Goal: Information Seeking & Learning: Learn about a topic

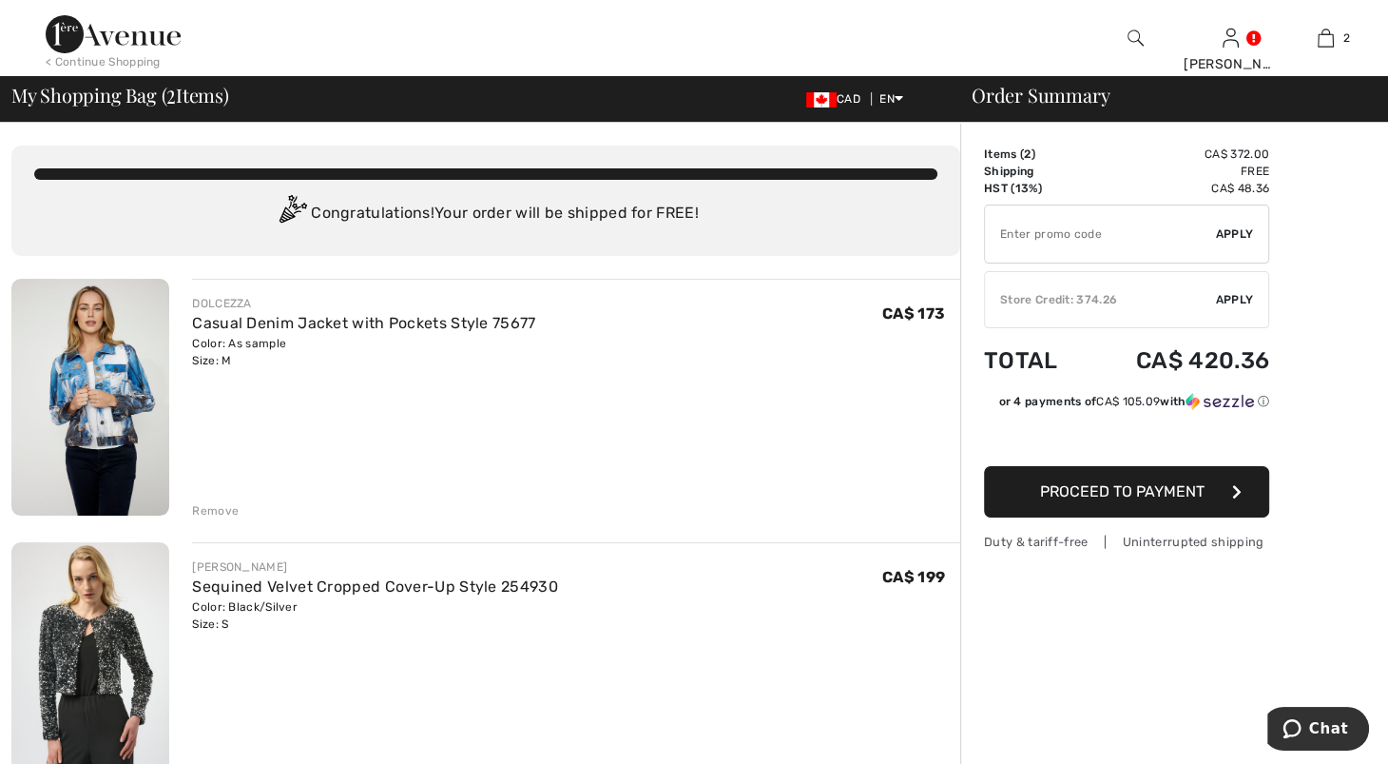
click at [65, 685] on img at bounding box center [90, 660] width 158 height 237
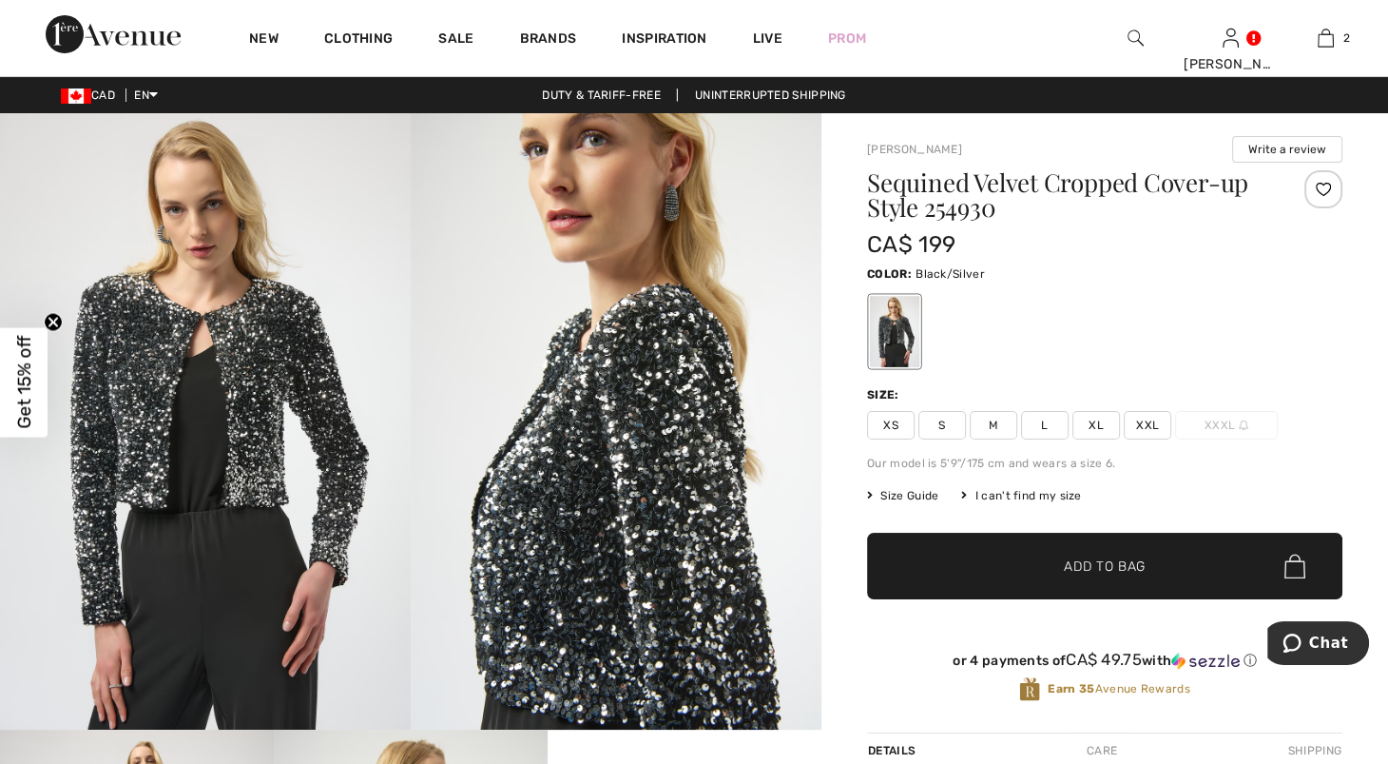
click at [240, 360] on img at bounding box center [205, 421] width 411 height 616
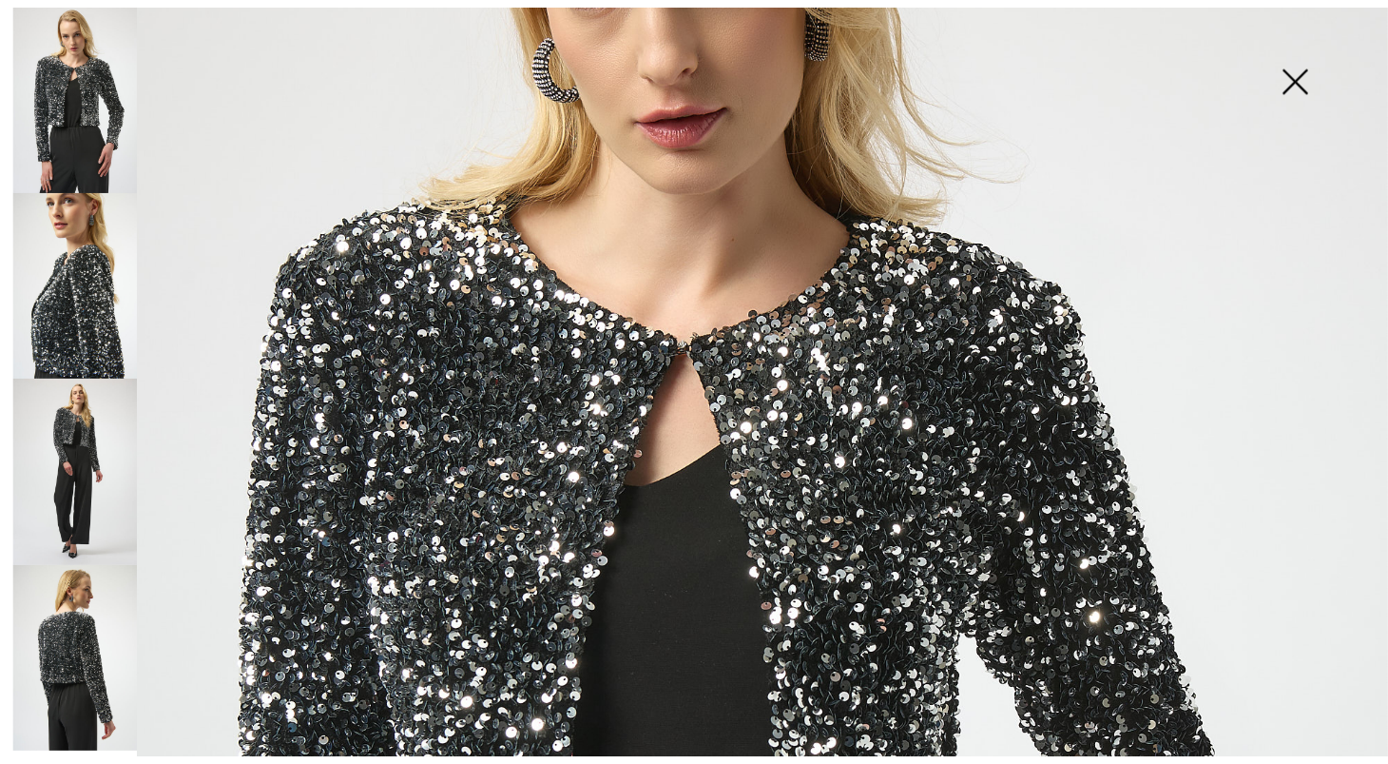
scroll to position [303, 0]
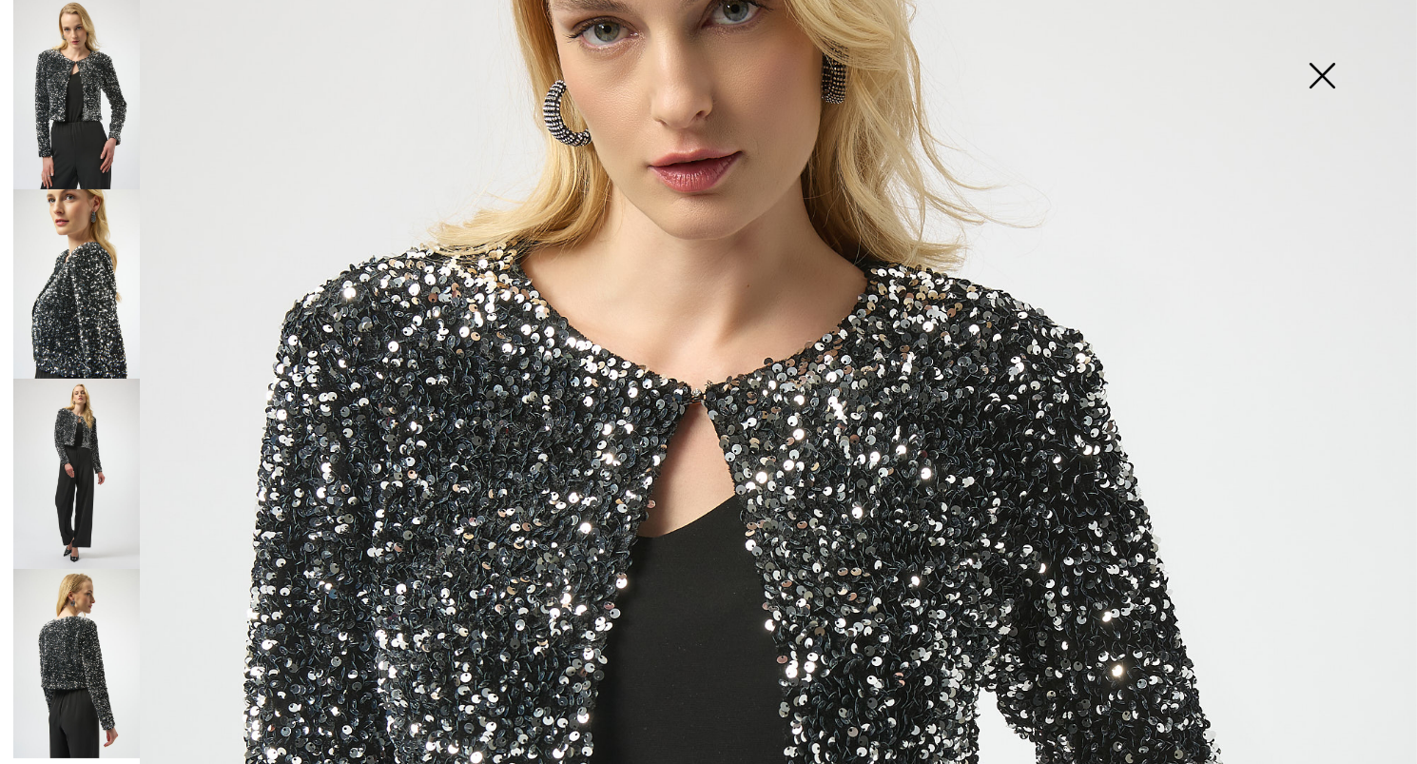
click at [1310, 64] on img at bounding box center [1321, 78] width 95 height 98
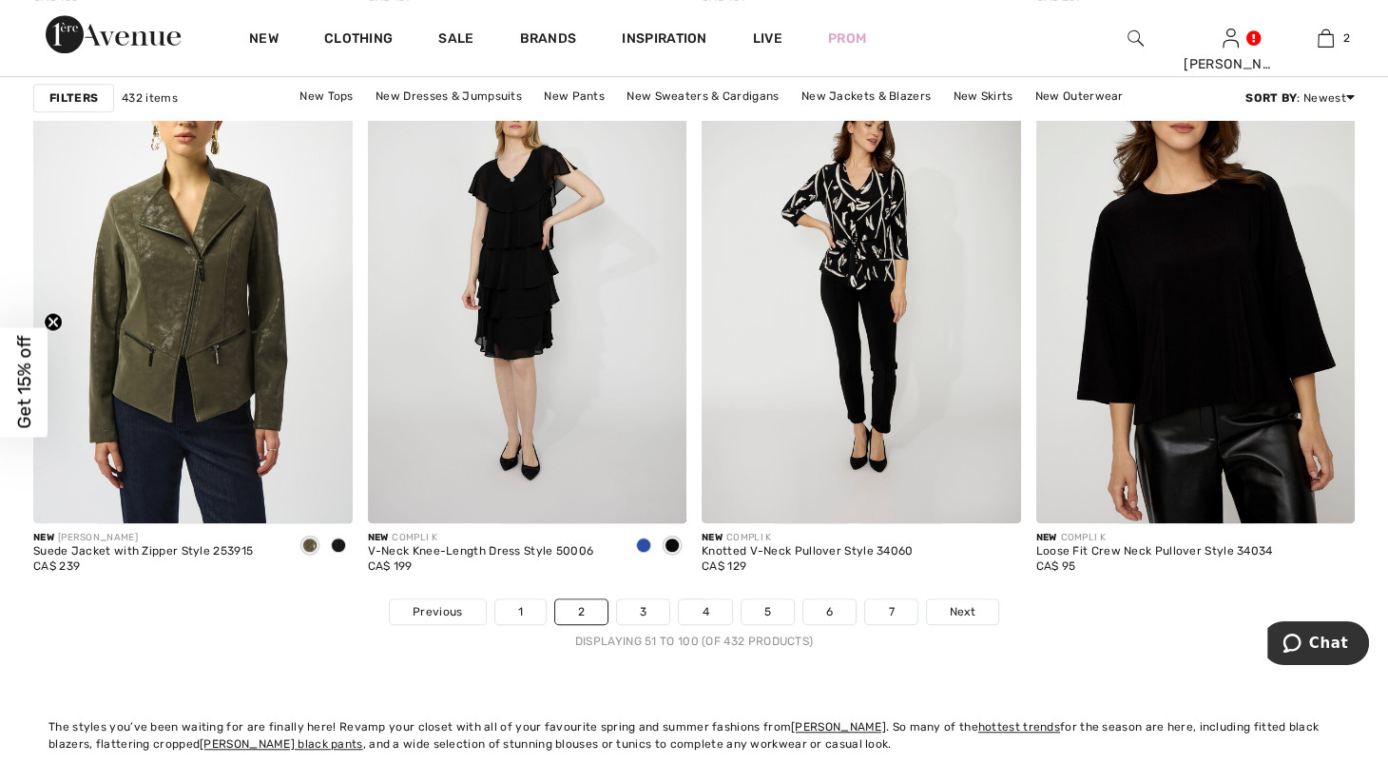
scroll to position [8560, 0]
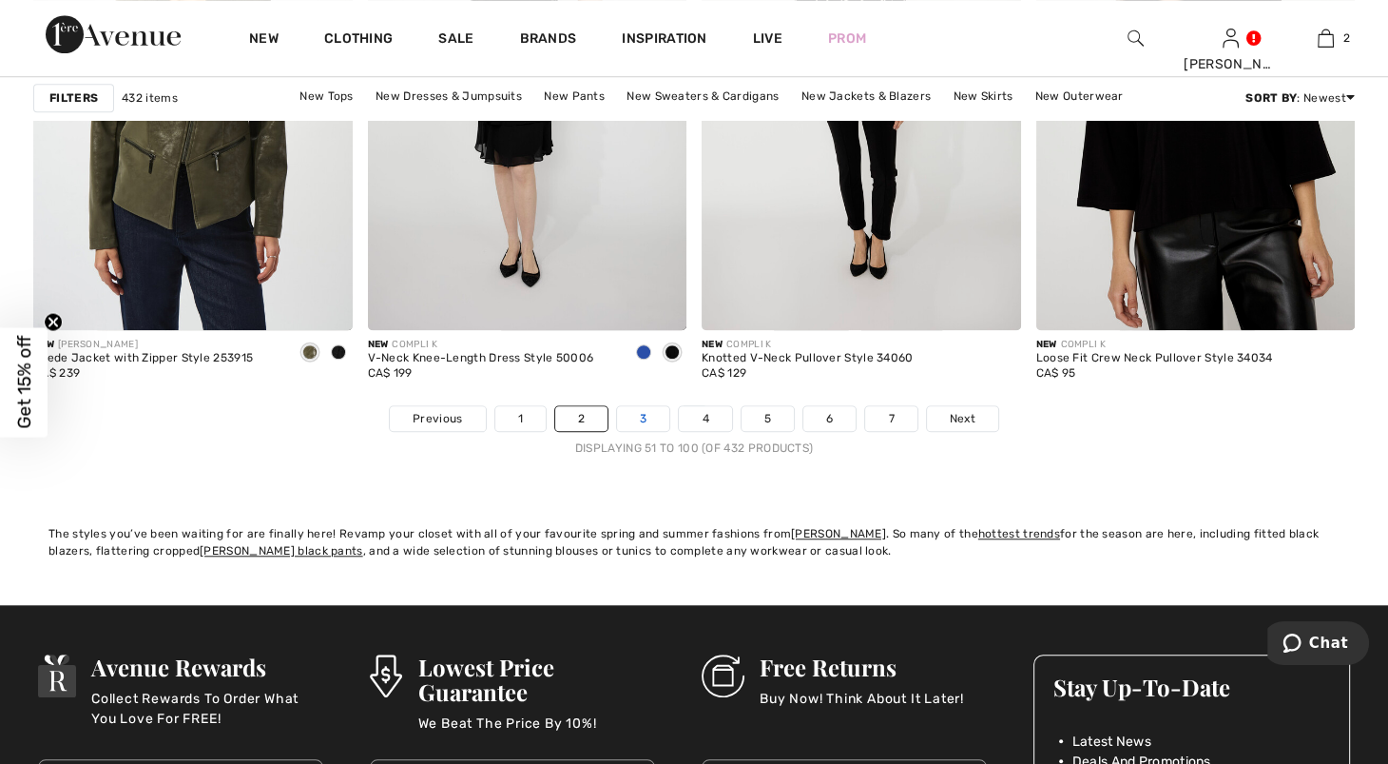
click at [622, 431] on link "3" at bounding box center [643, 418] width 52 height 25
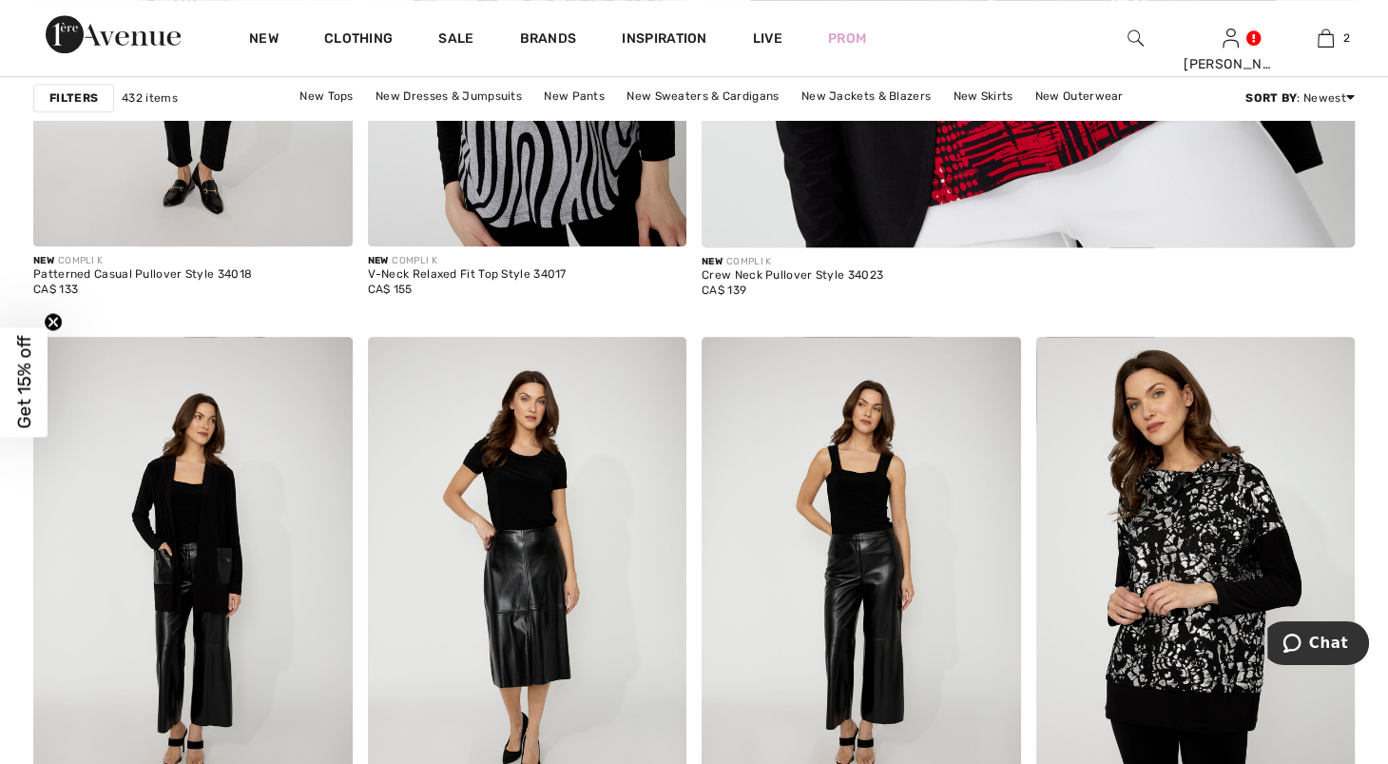
scroll to position [1359, 0]
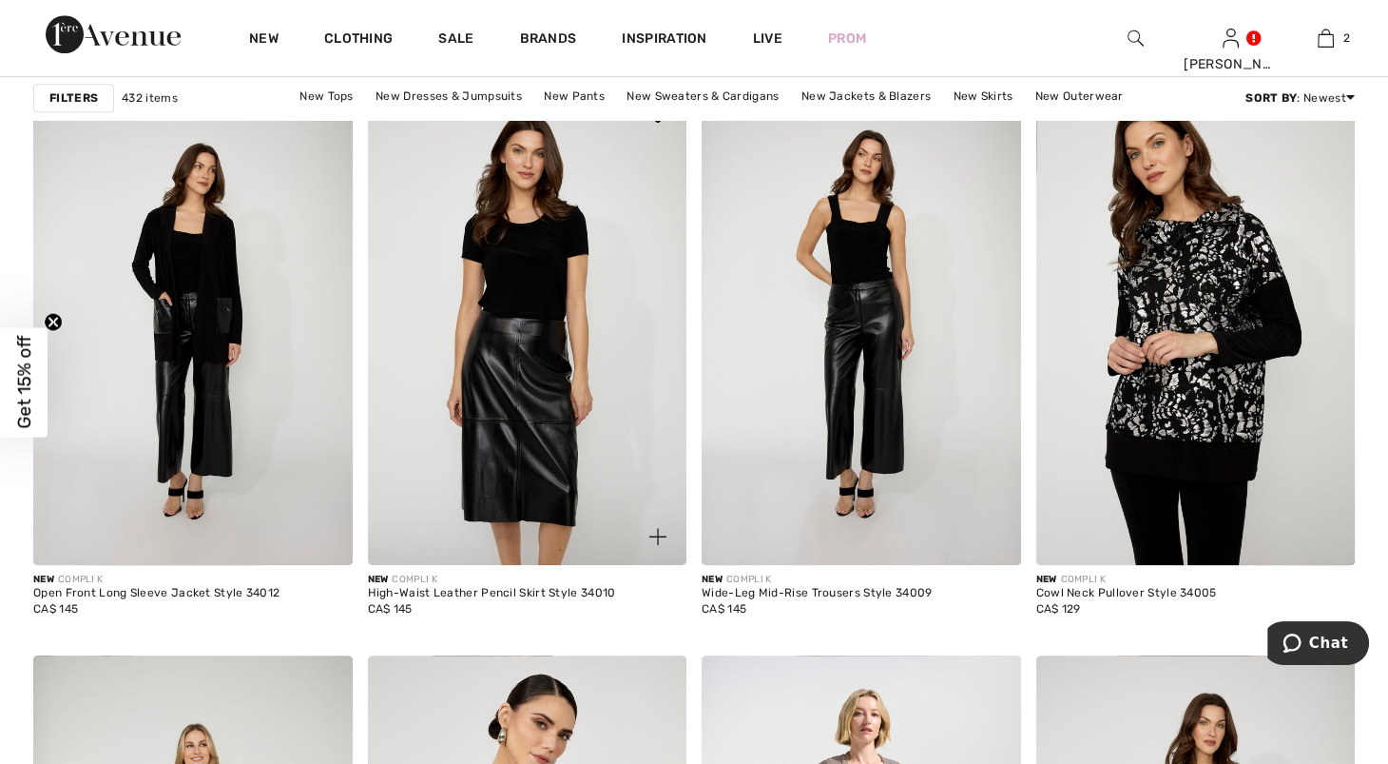
click at [563, 313] on img at bounding box center [528, 326] width 320 height 478
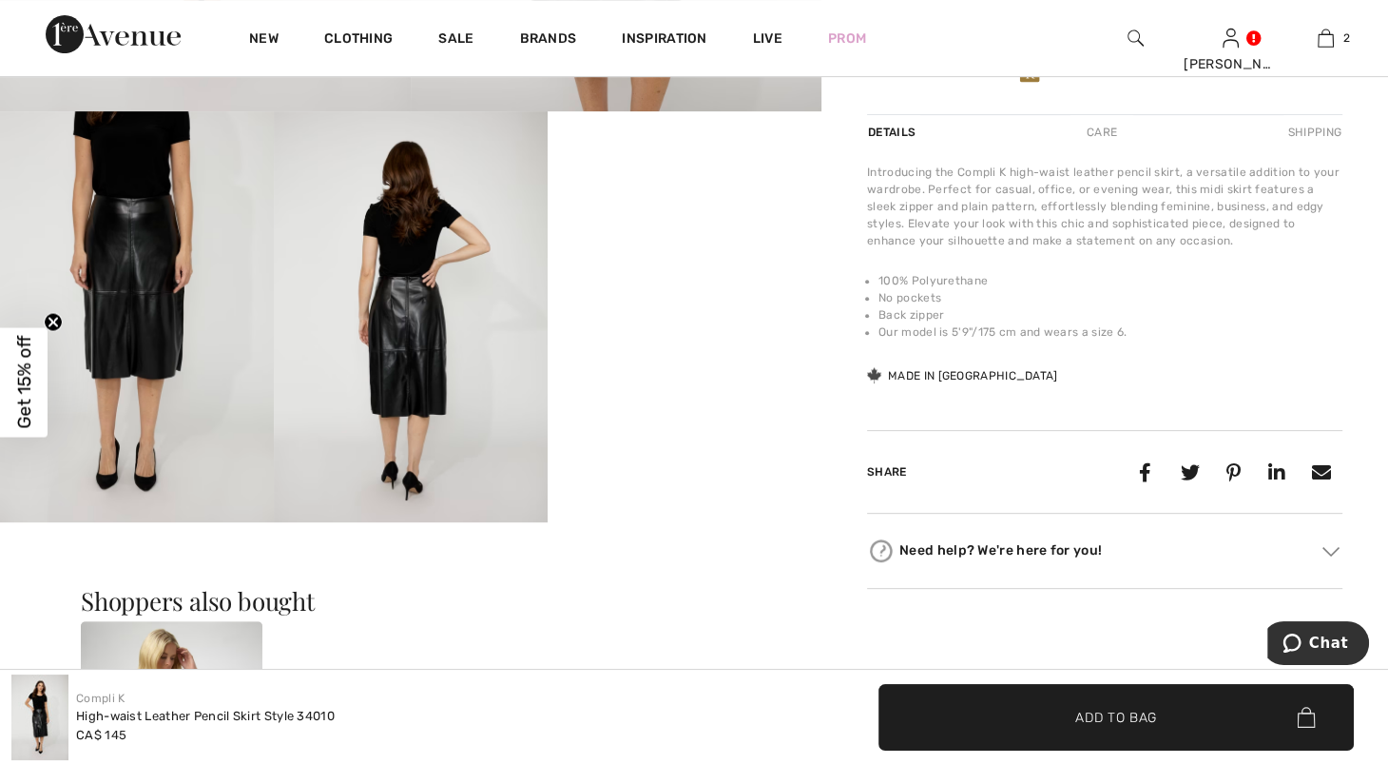
scroll to position [550, 0]
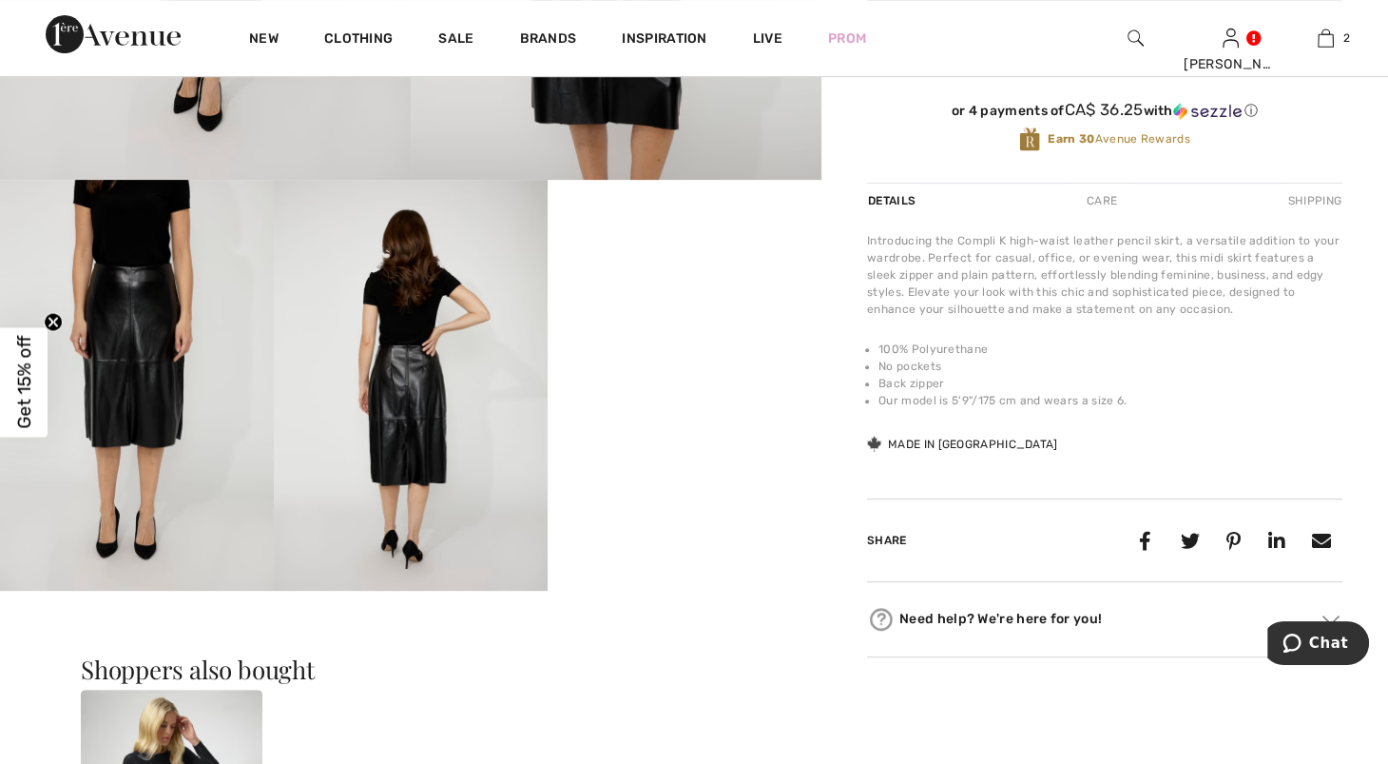
click at [661, 317] on video "Your browser does not support the video tag." at bounding box center [685, 248] width 274 height 137
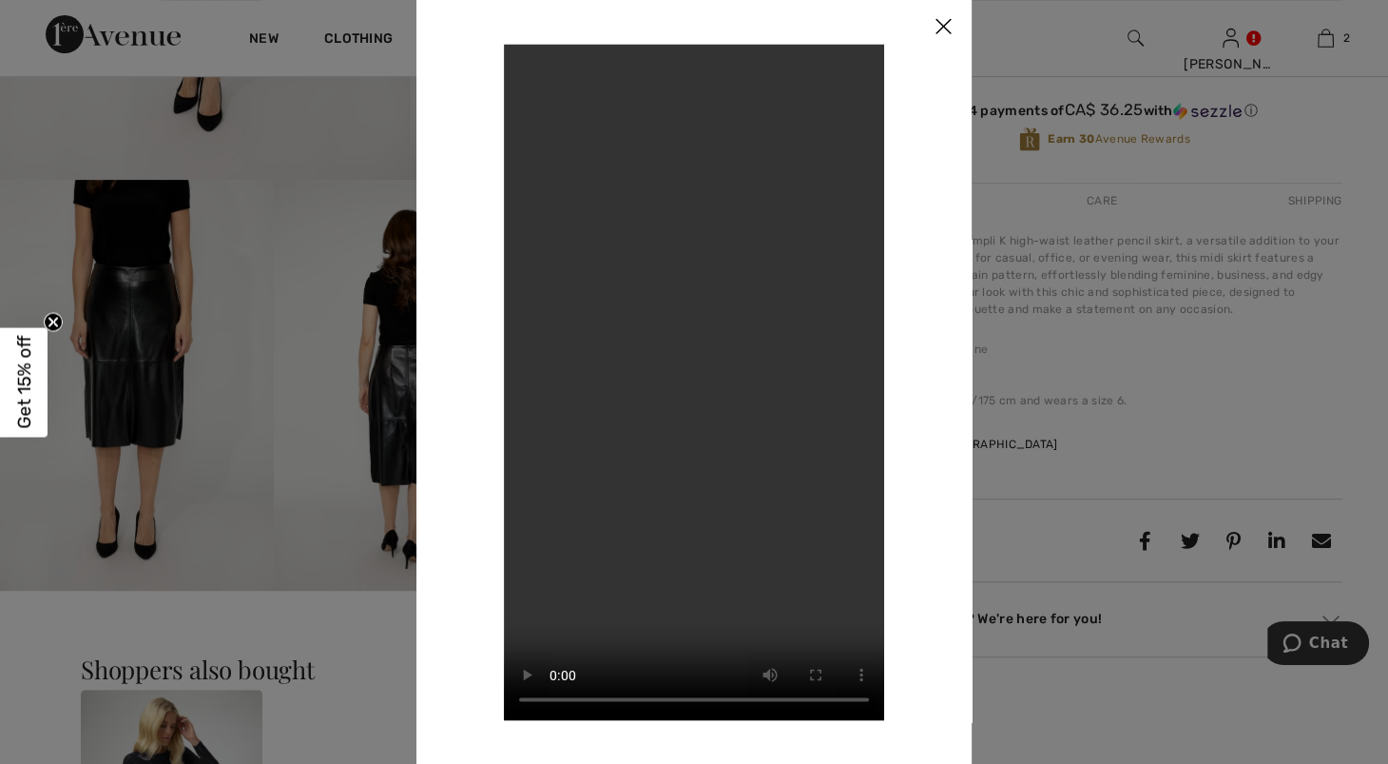
click at [1296, 164] on div at bounding box center [694, 382] width 1388 height 764
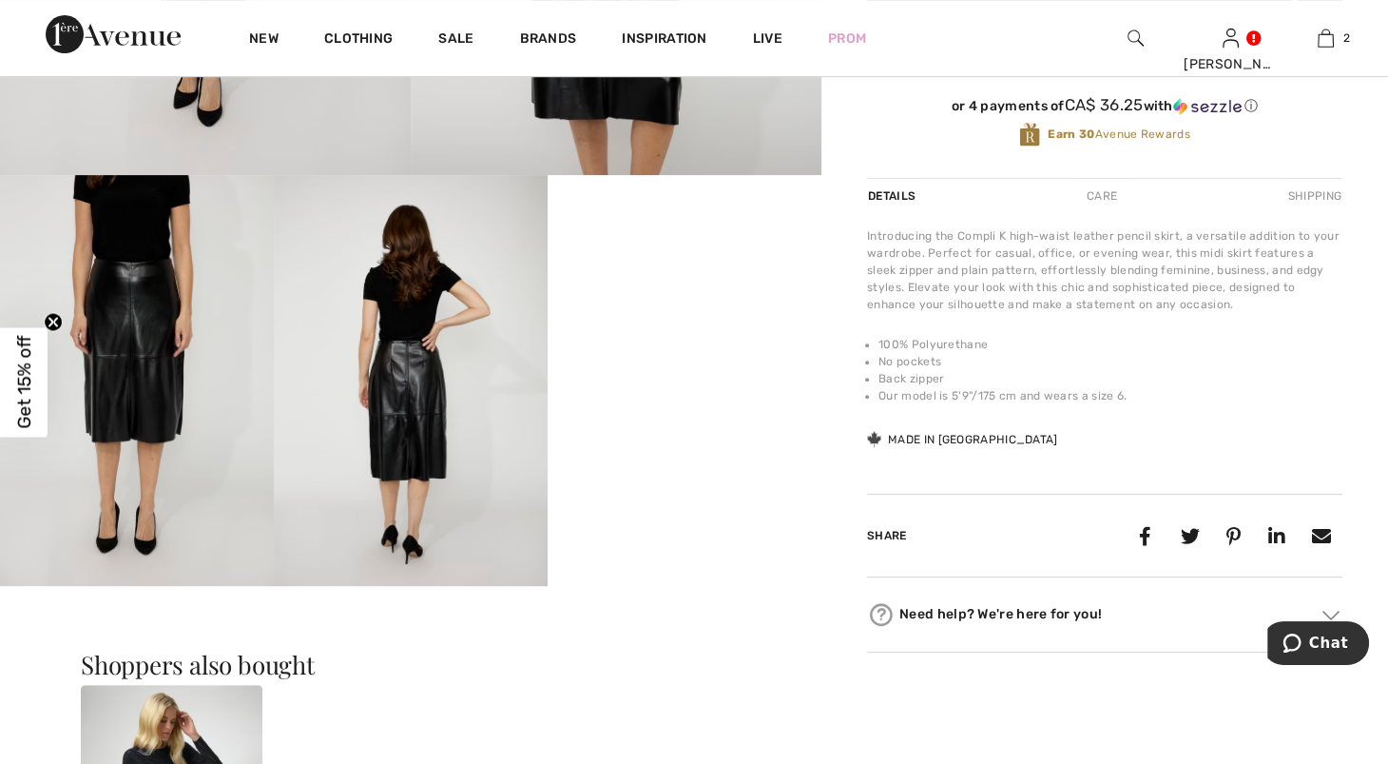
scroll to position [560, 0]
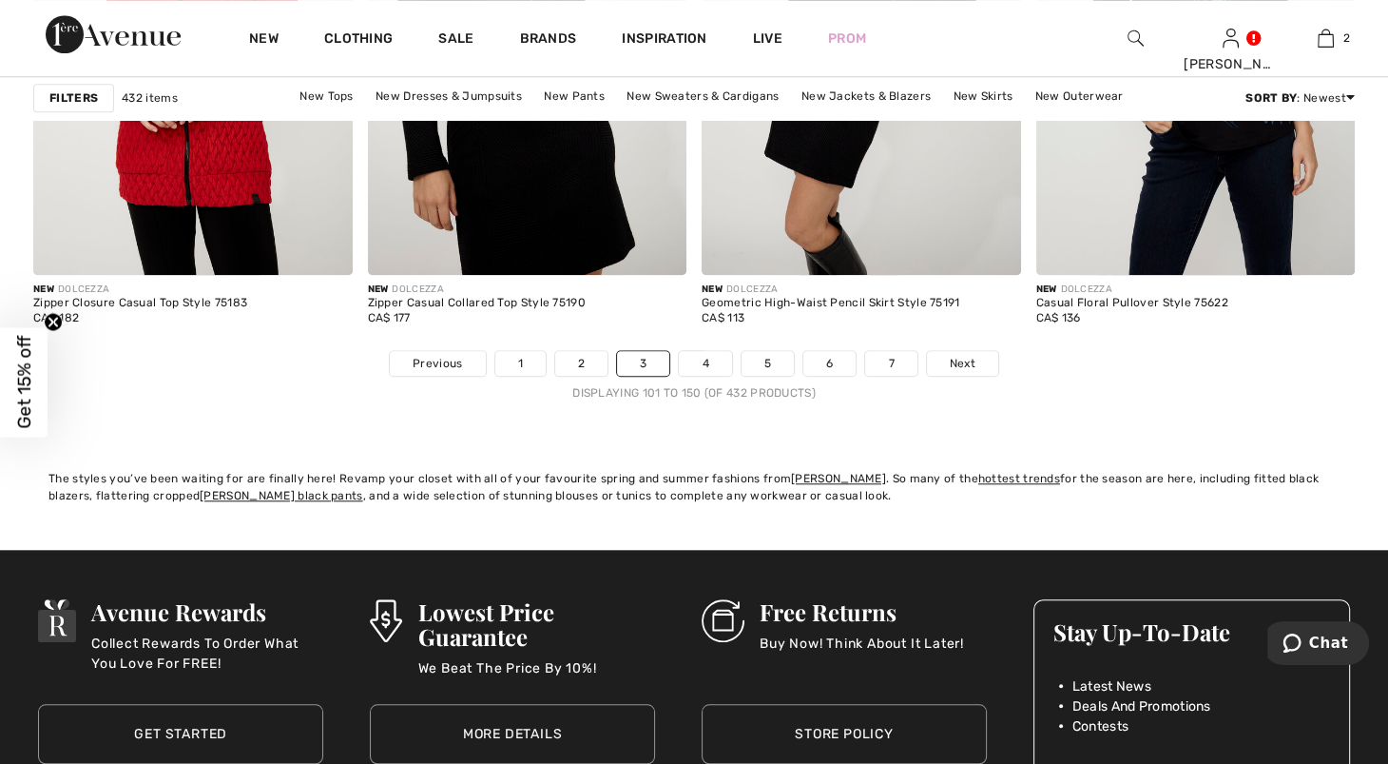
scroll to position [8685, 0]
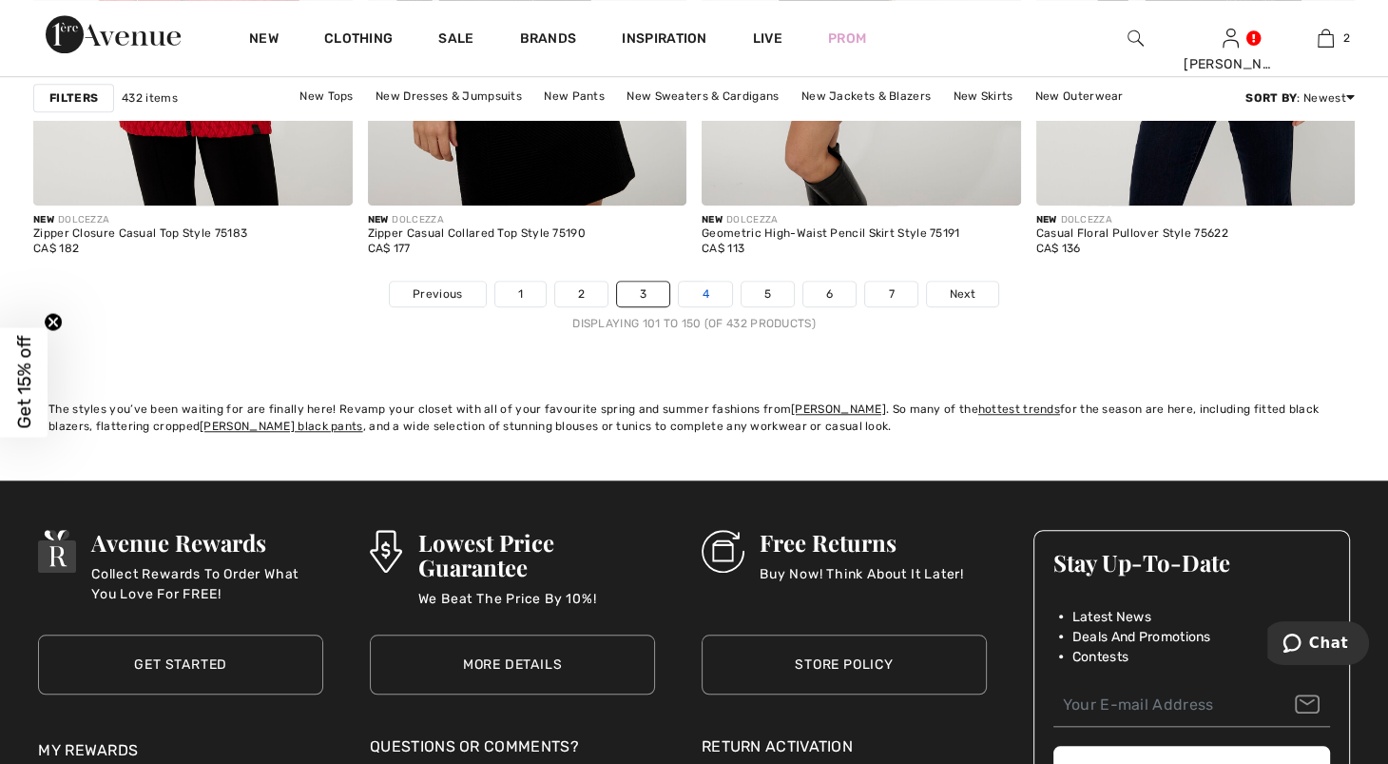
click at [701, 306] on link "4" at bounding box center [705, 293] width 52 height 25
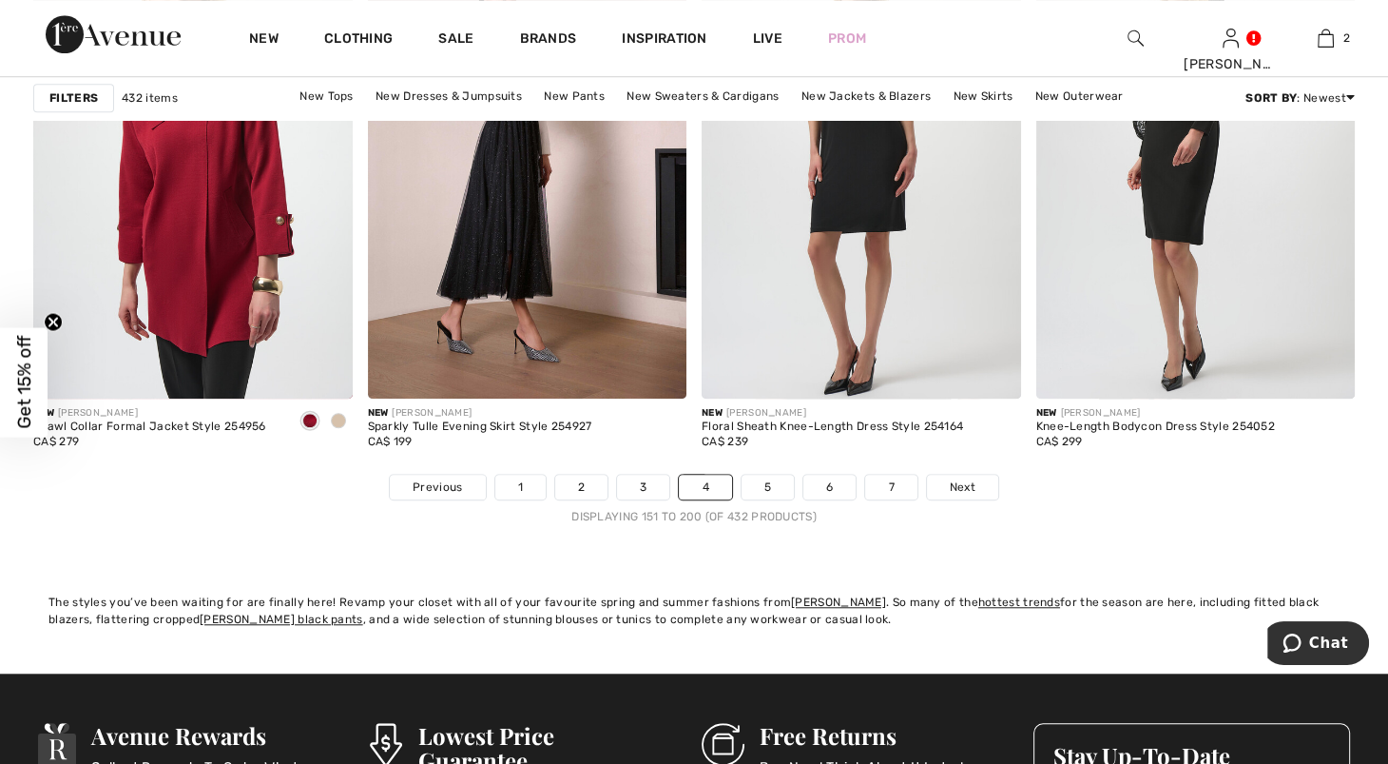
scroll to position [8560, 0]
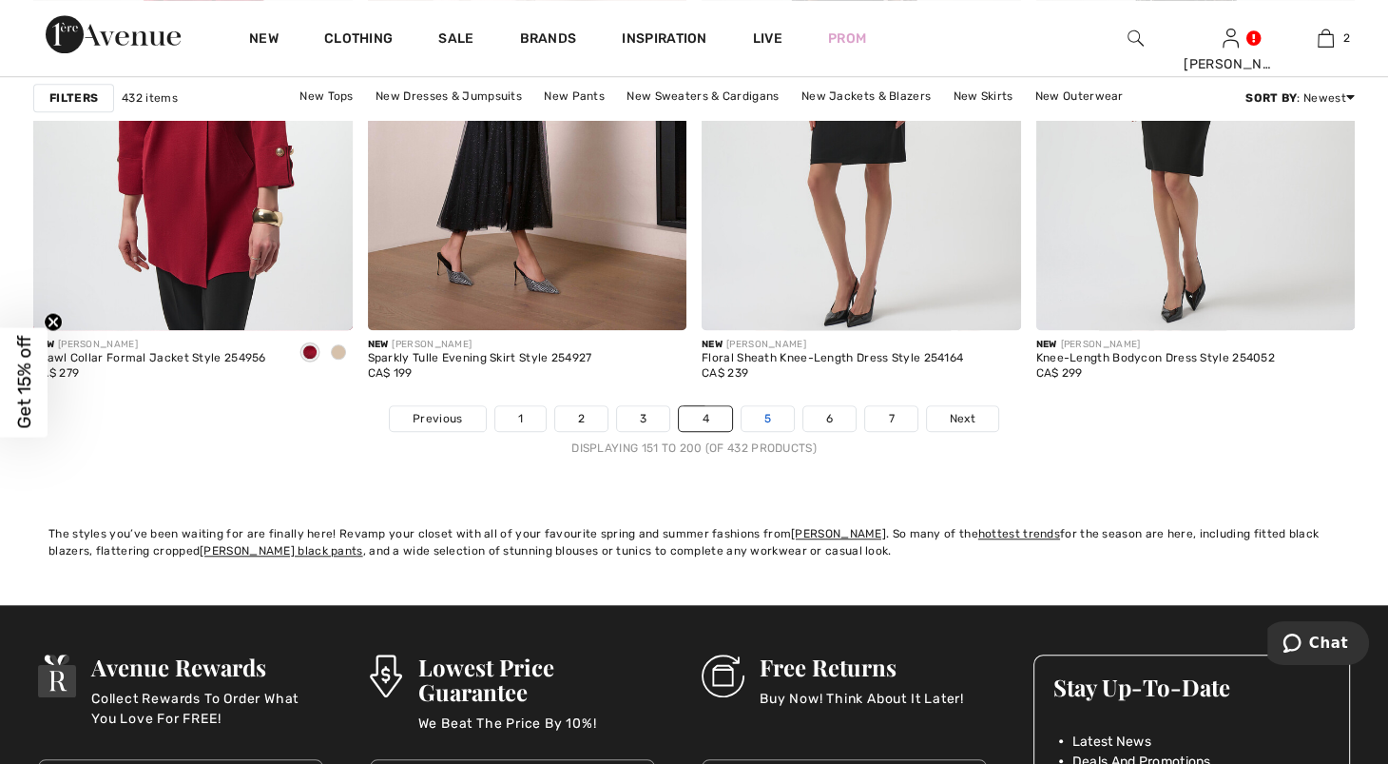
click at [777, 431] on link "5" at bounding box center [768, 418] width 52 height 25
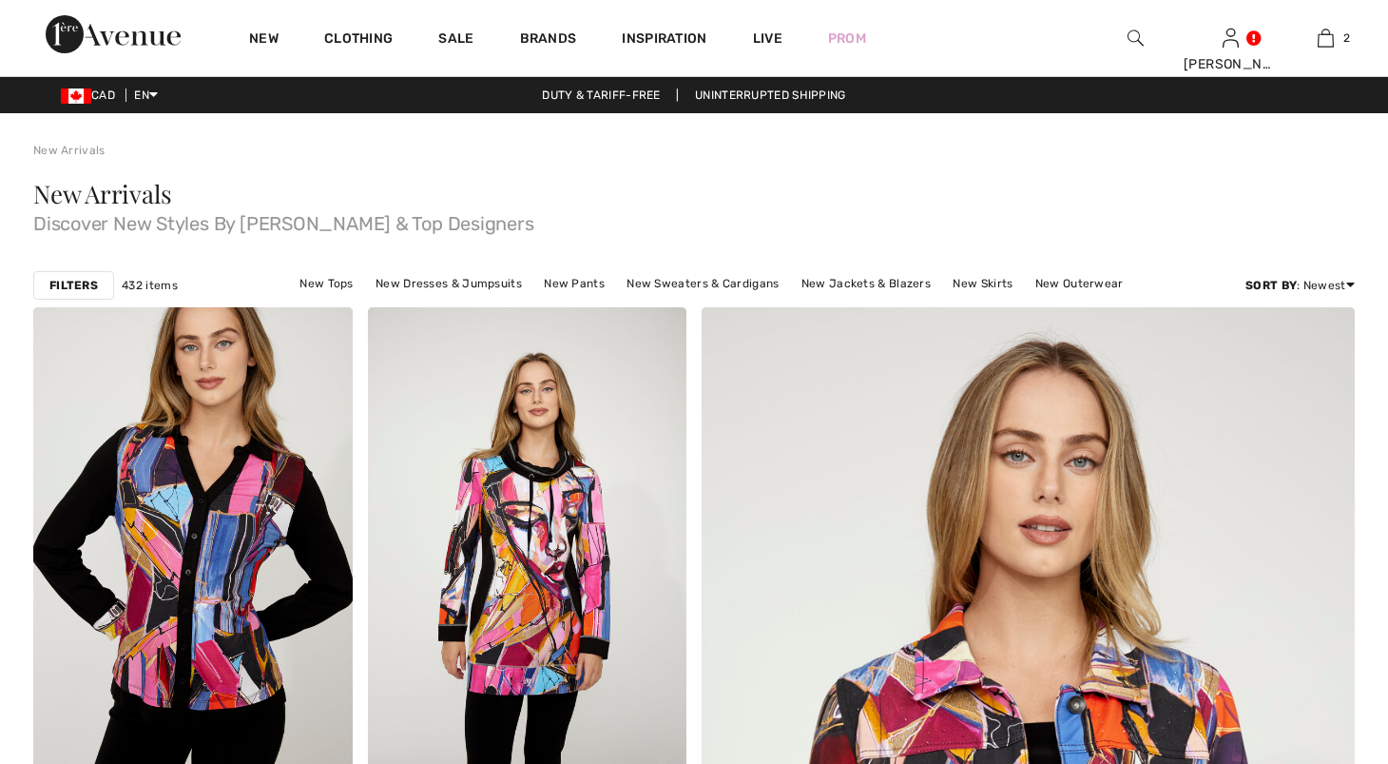
checkbox input "true"
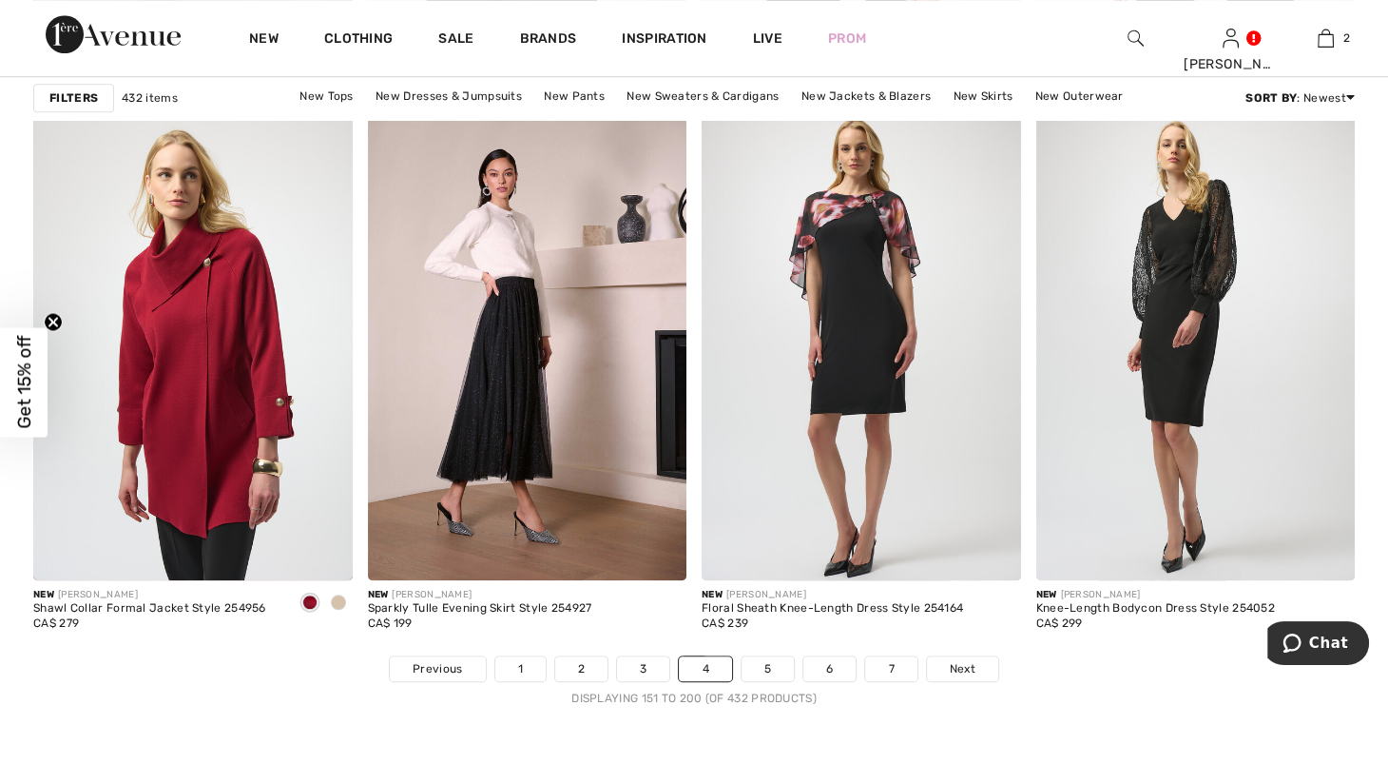
scroll to position [8297, 0]
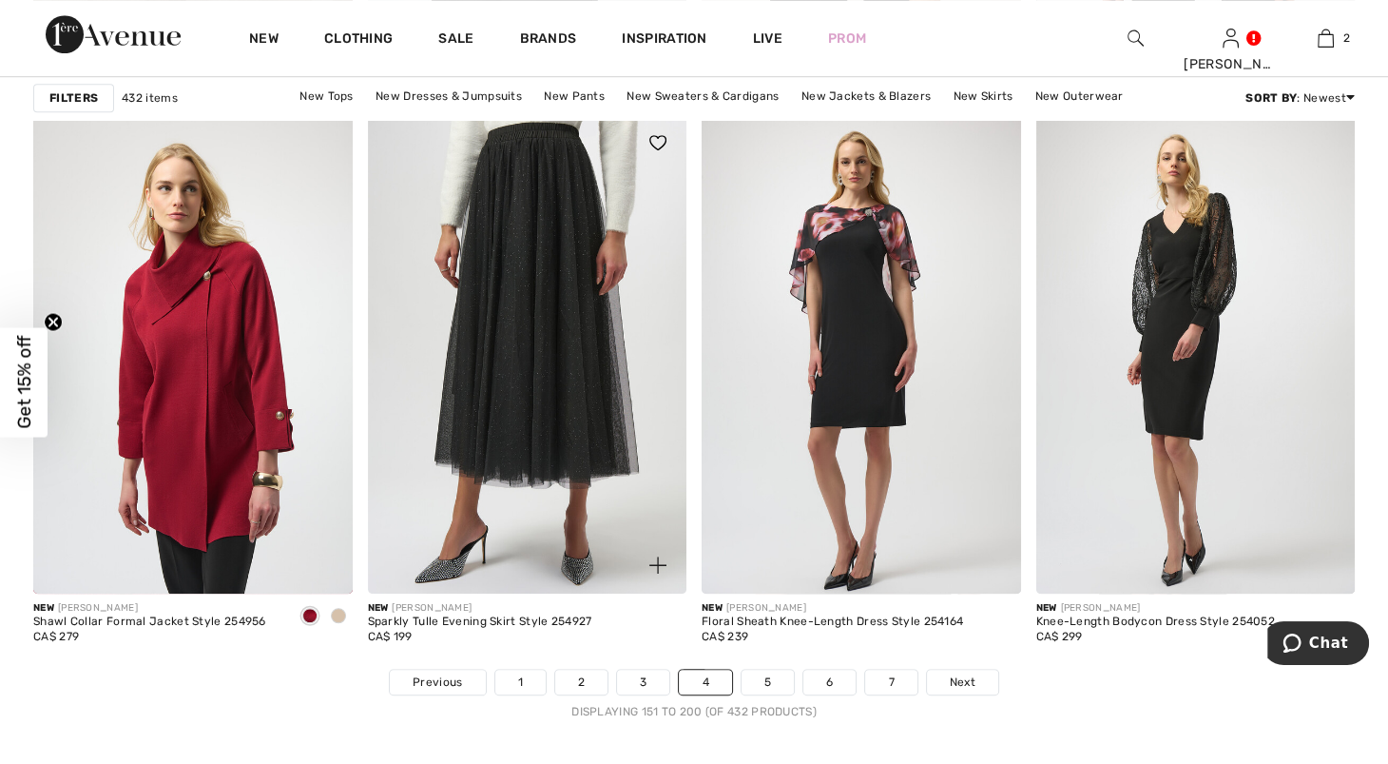
click at [664, 437] on img at bounding box center [528, 353] width 320 height 478
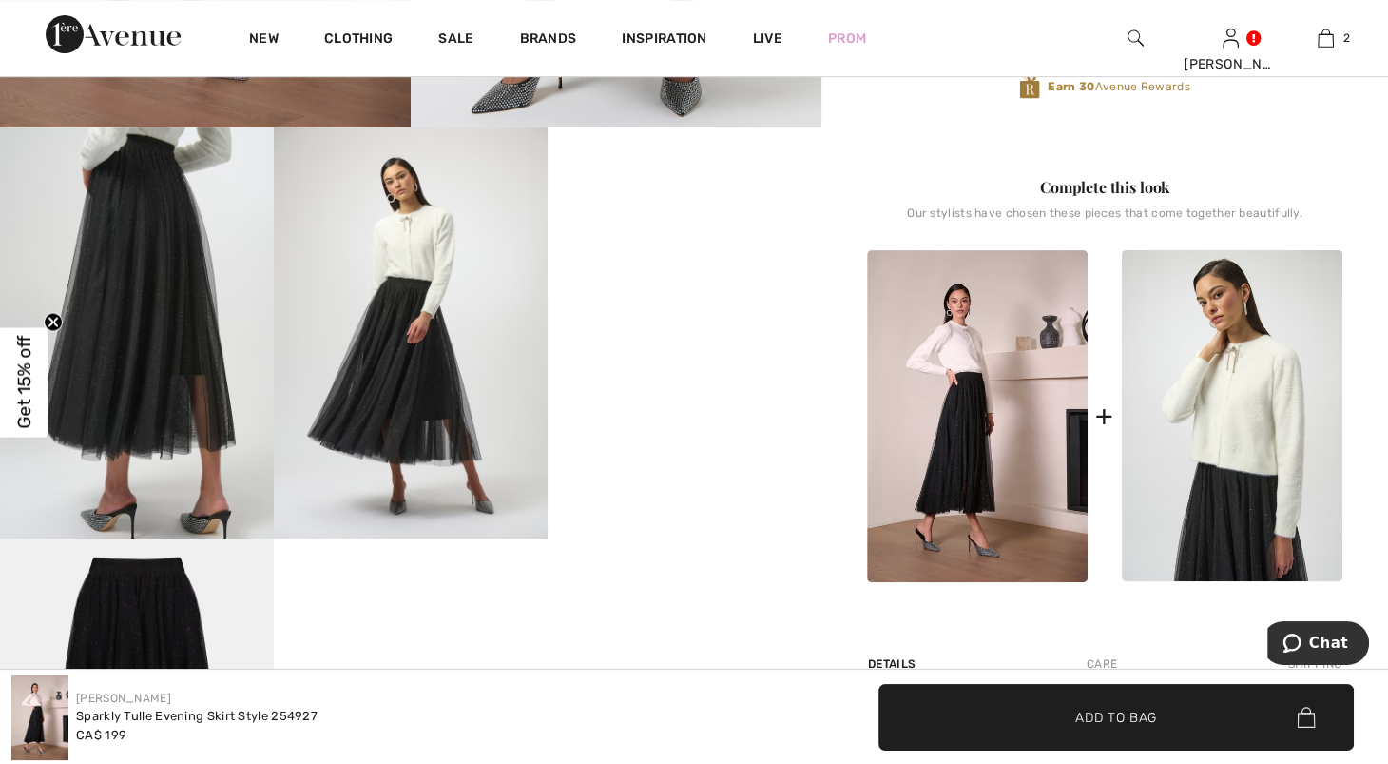
scroll to position [595, 0]
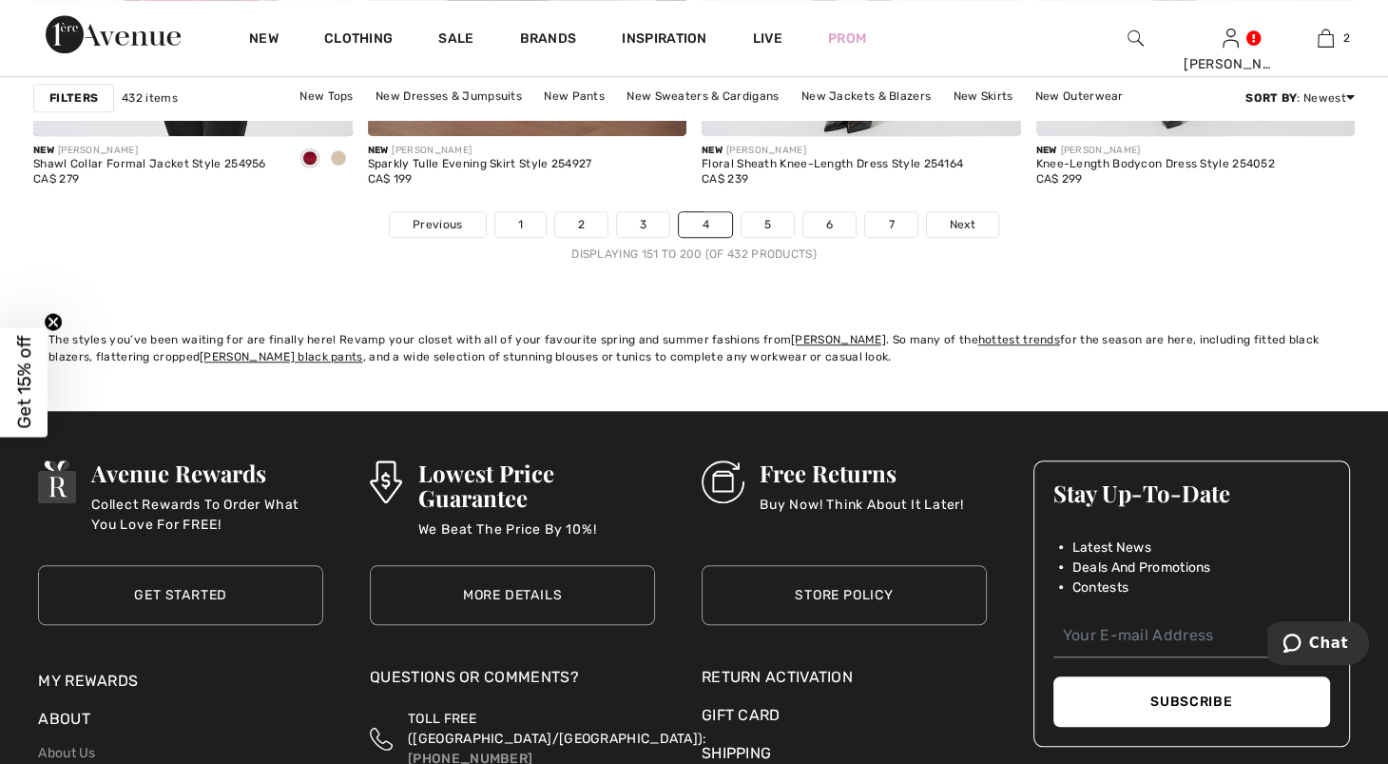
scroll to position [8644, 0]
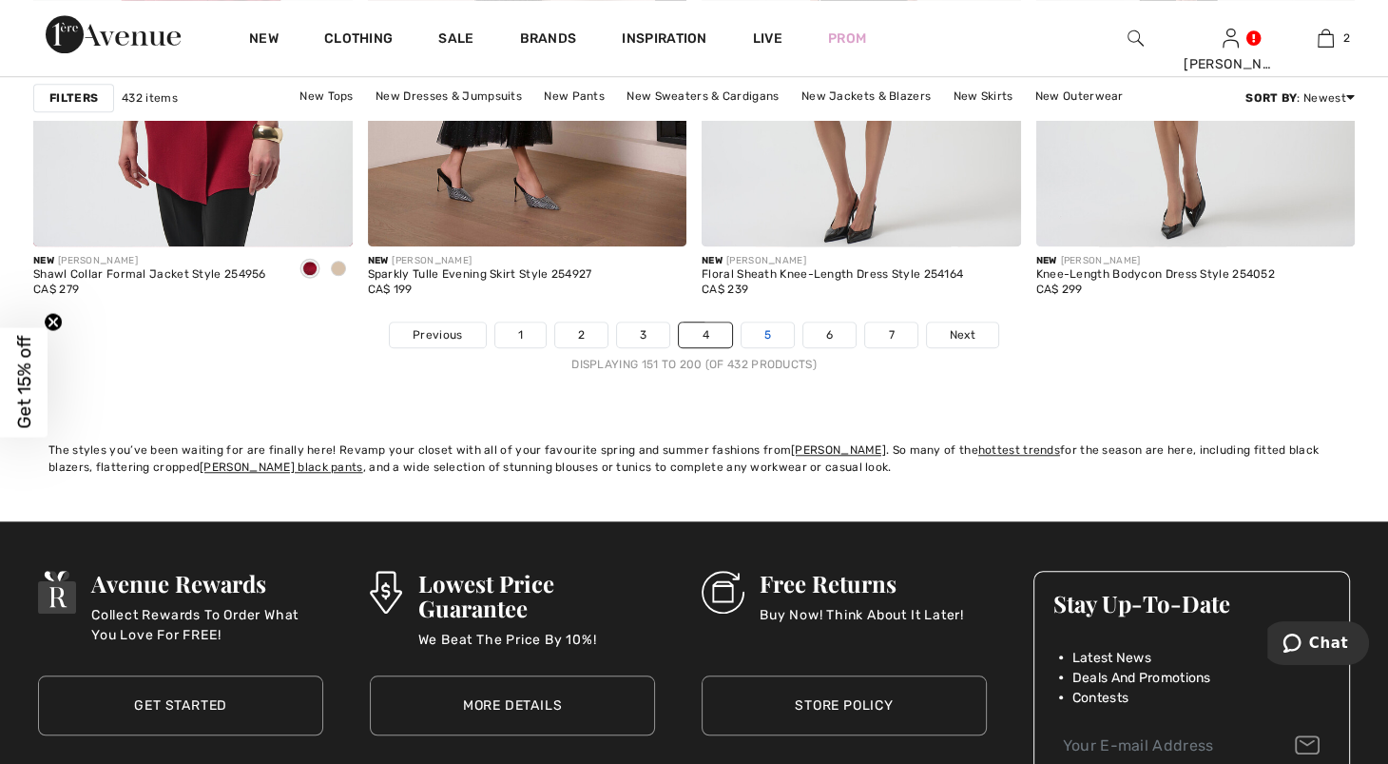
click at [790, 347] on link "5" at bounding box center [768, 334] width 52 height 25
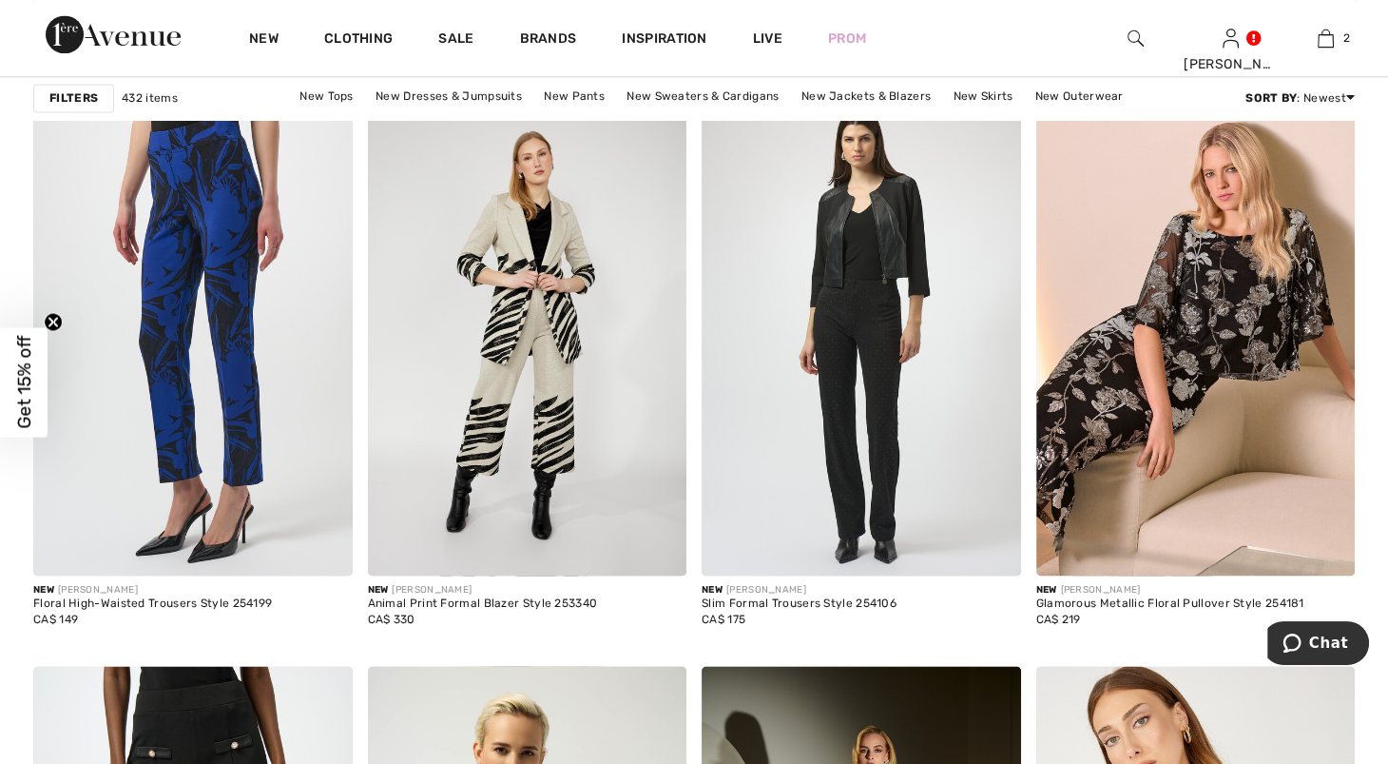
scroll to position [2747, 0]
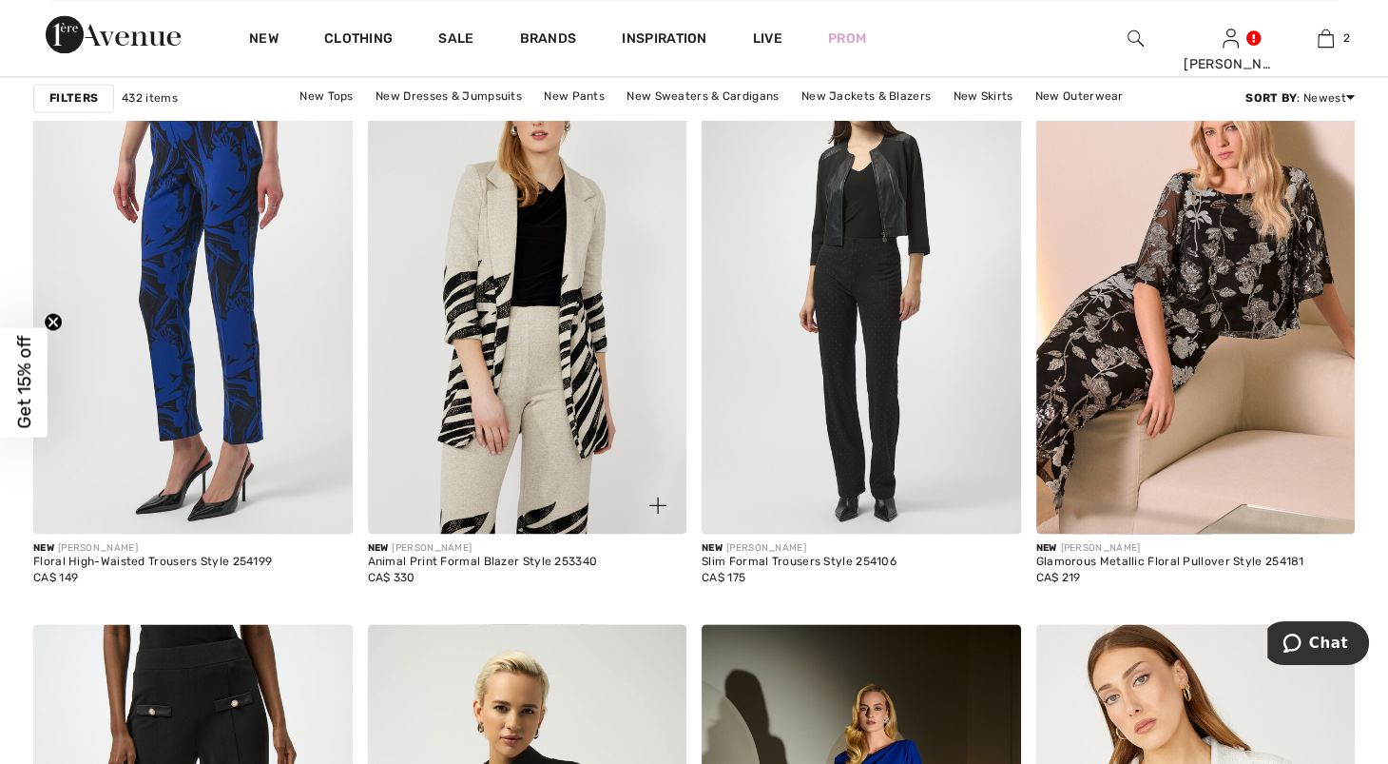
click at [540, 373] on img at bounding box center [528, 294] width 320 height 478
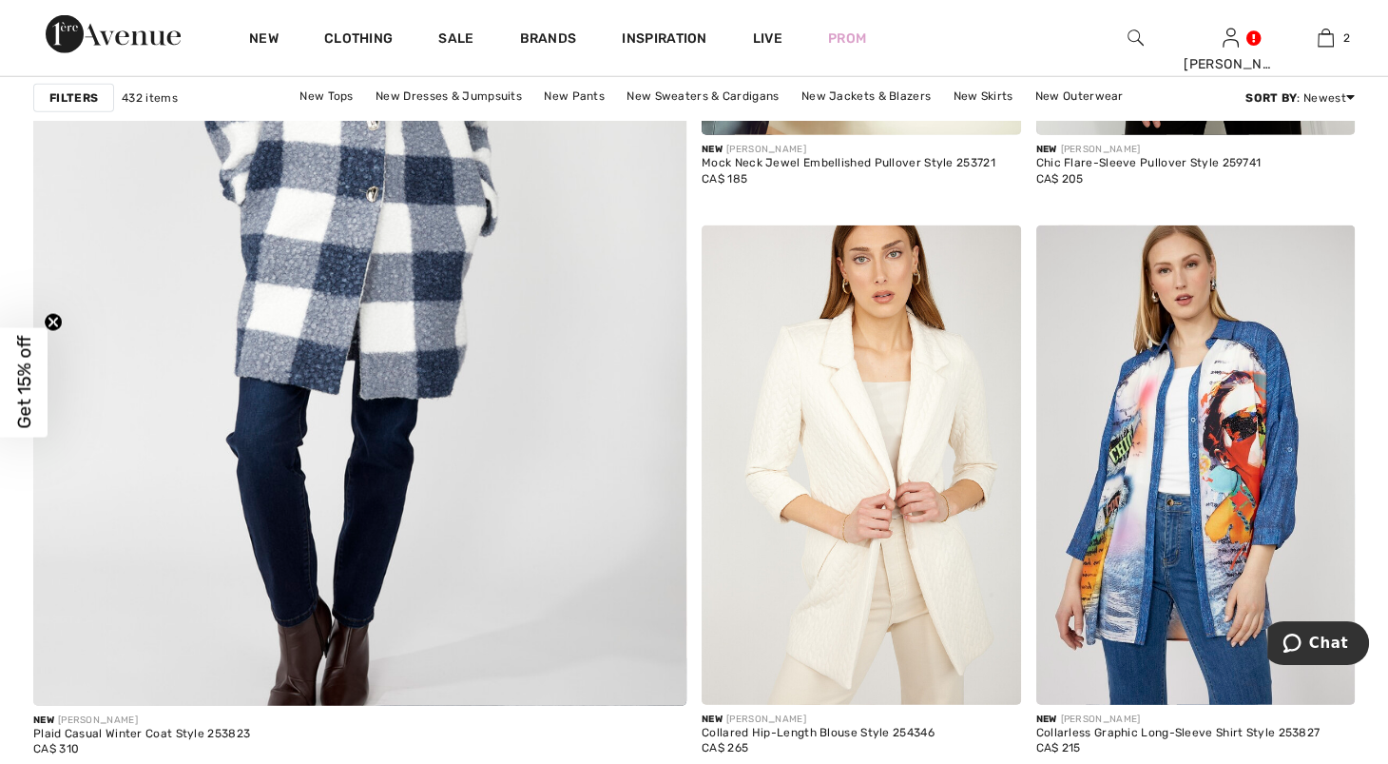
scroll to position [5219, 0]
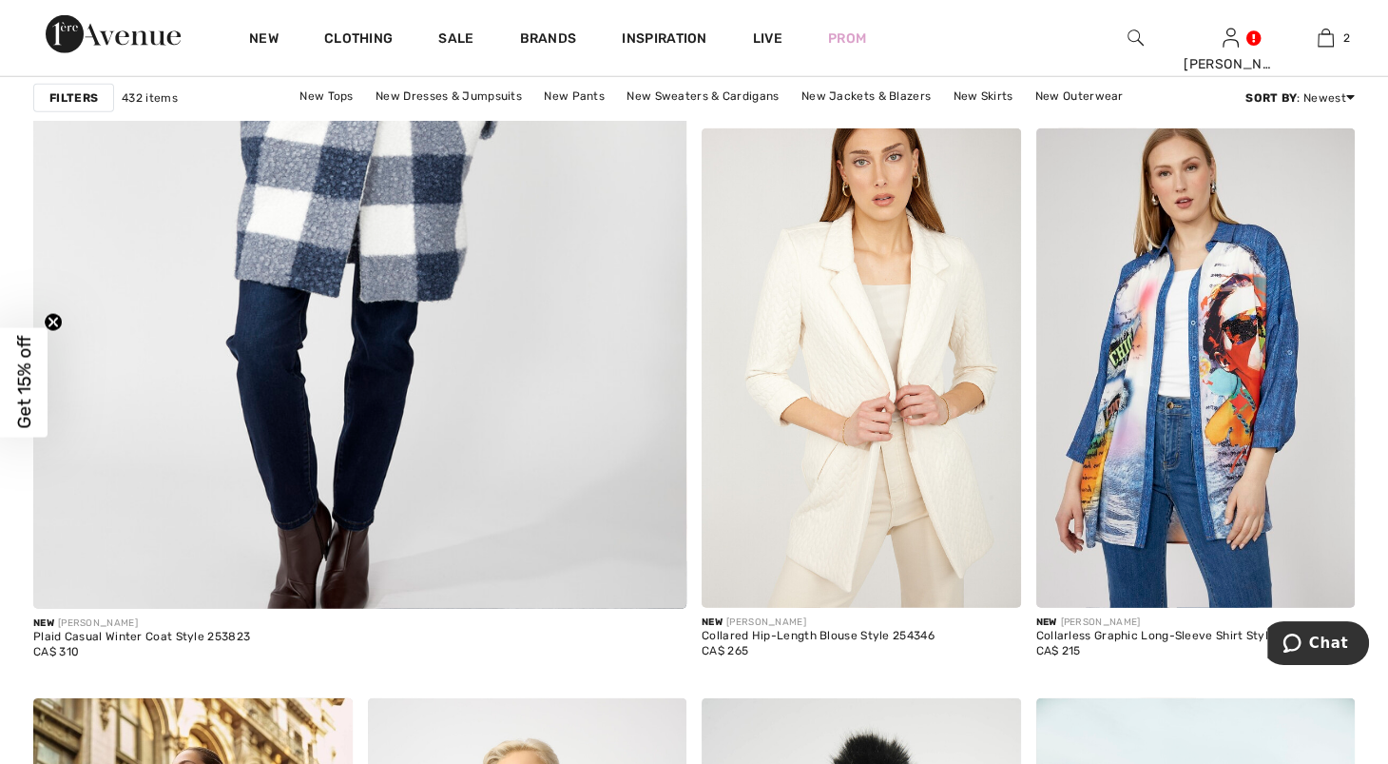
drag, startPoint x: 1381, startPoint y: 410, endPoint x: 1381, endPoint y: 437, distance: 27.6
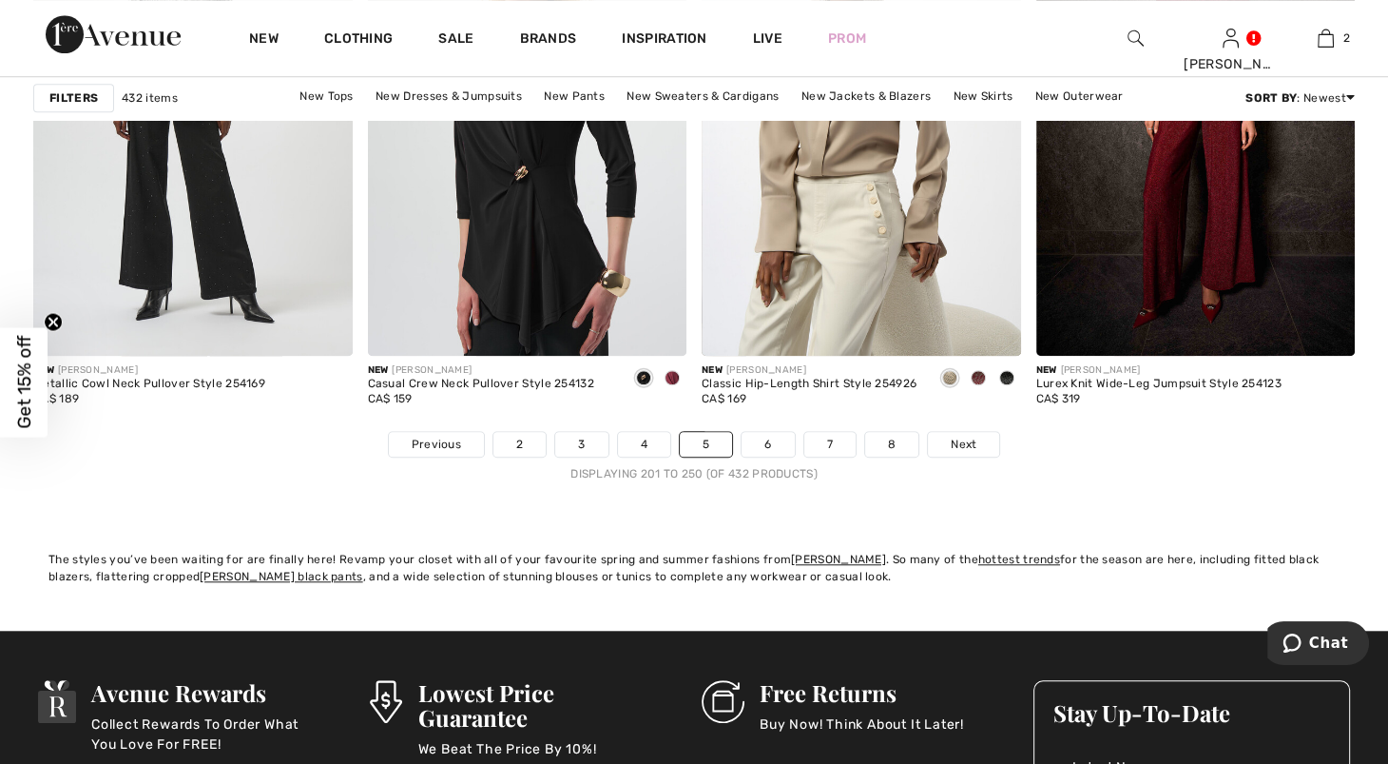
scroll to position [8549, 0]
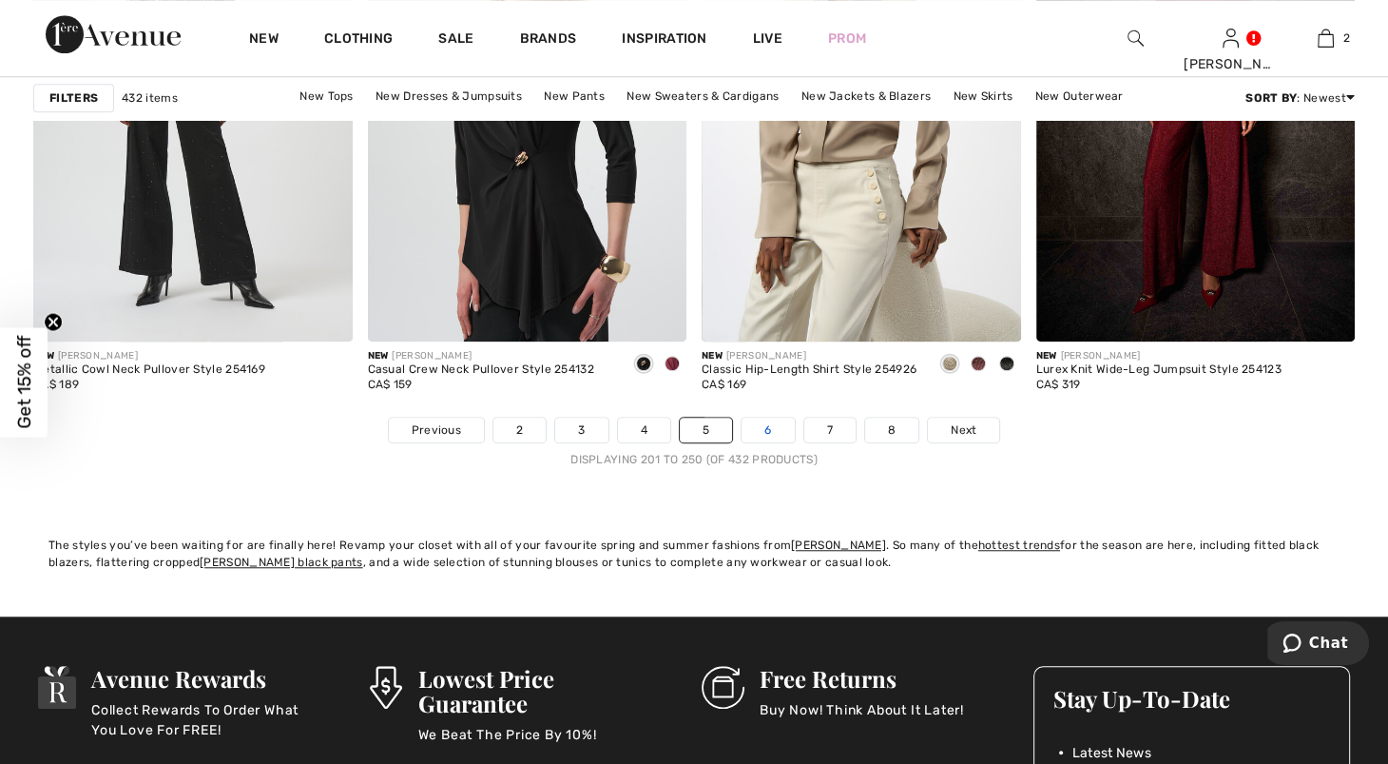
click at [786, 442] on link "6" at bounding box center [768, 429] width 52 height 25
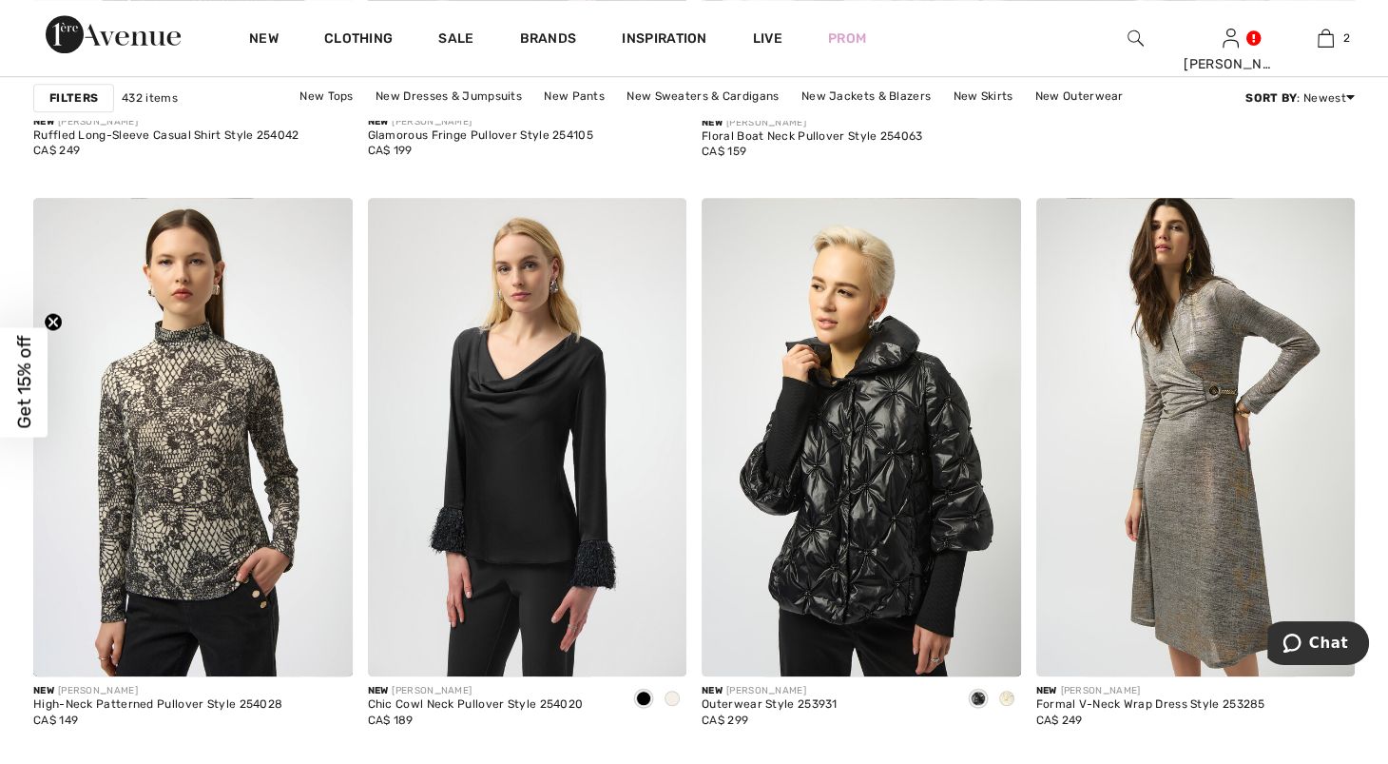
scroll to position [1304, 0]
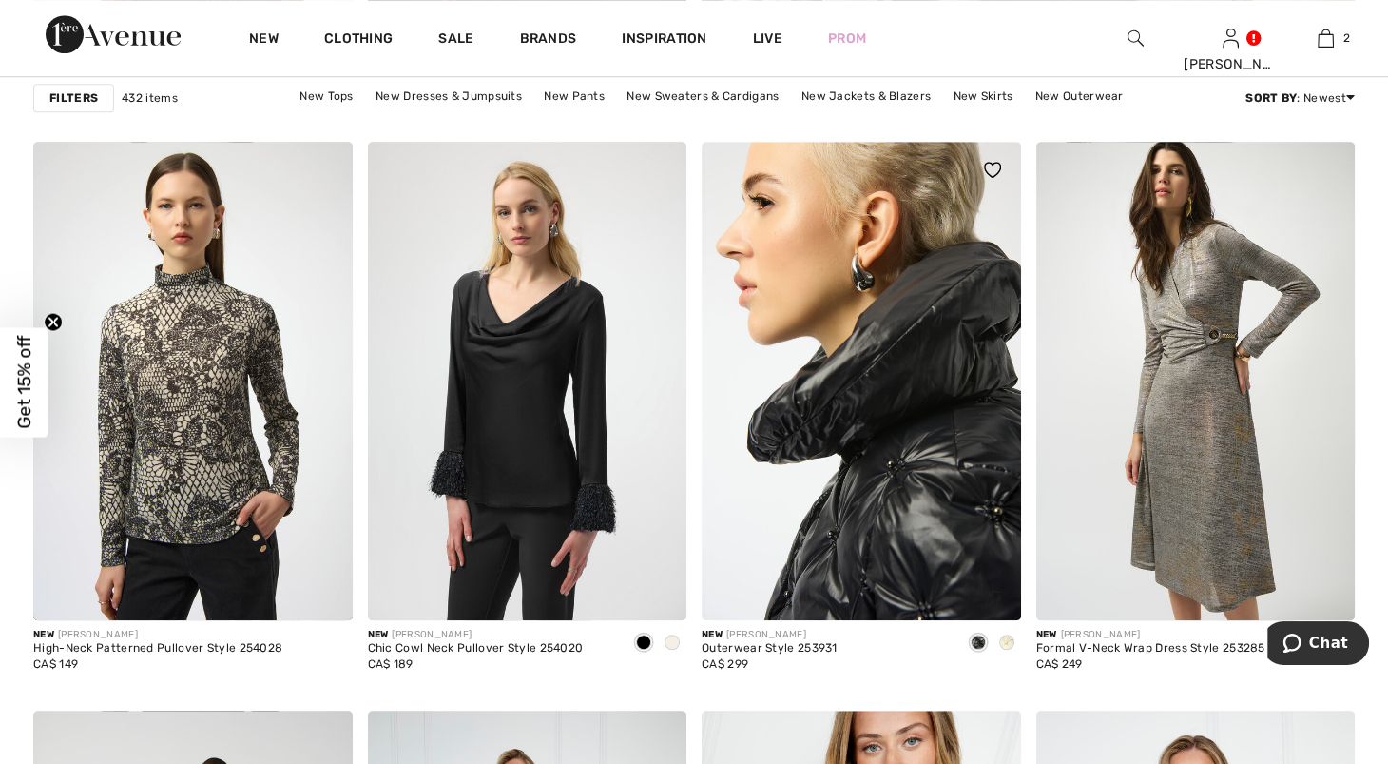
click at [939, 463] on img at bounding box center [862, 381] width 320 height 478
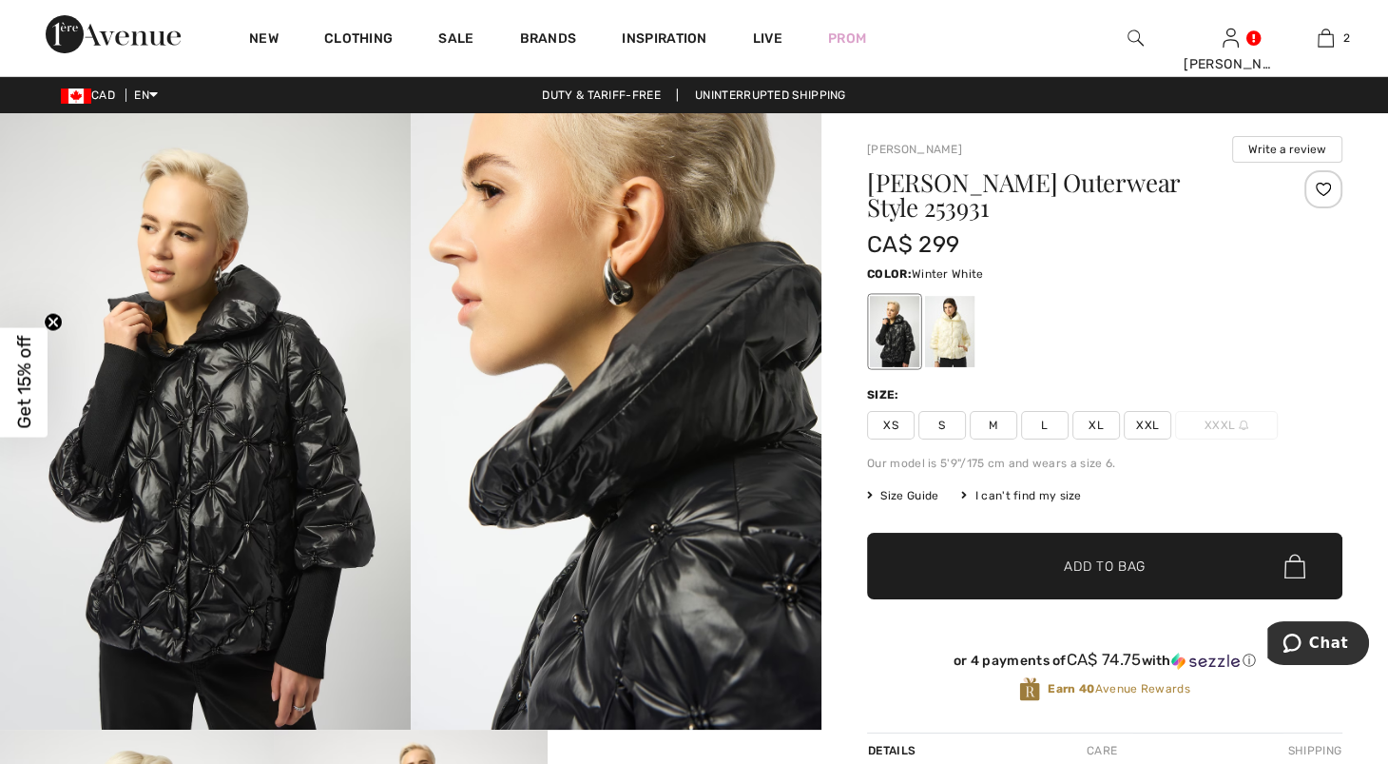
click at [975, 339] on div at bounding box center [949, 331] width 49 height 71
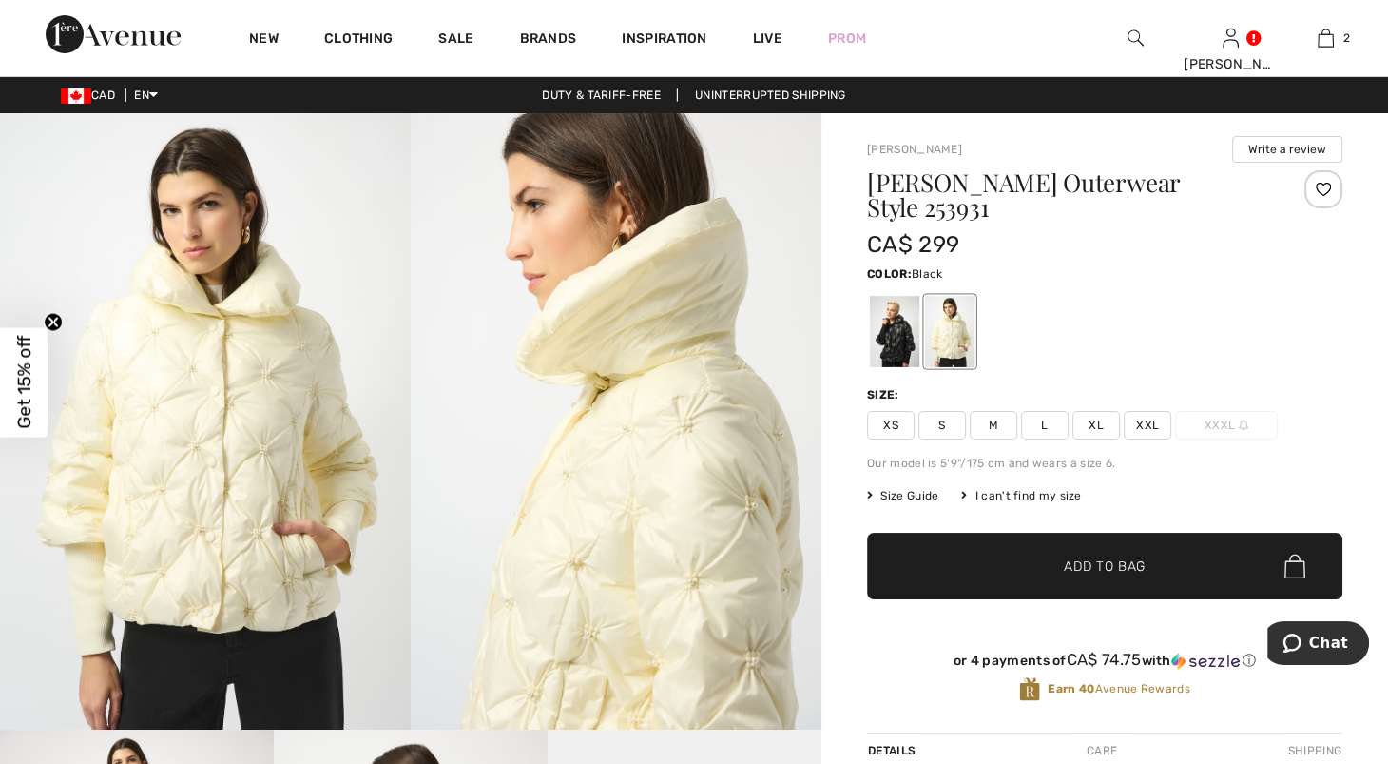
click at [913, 339] on div at bounding box center [894, 331] width 49 height 71
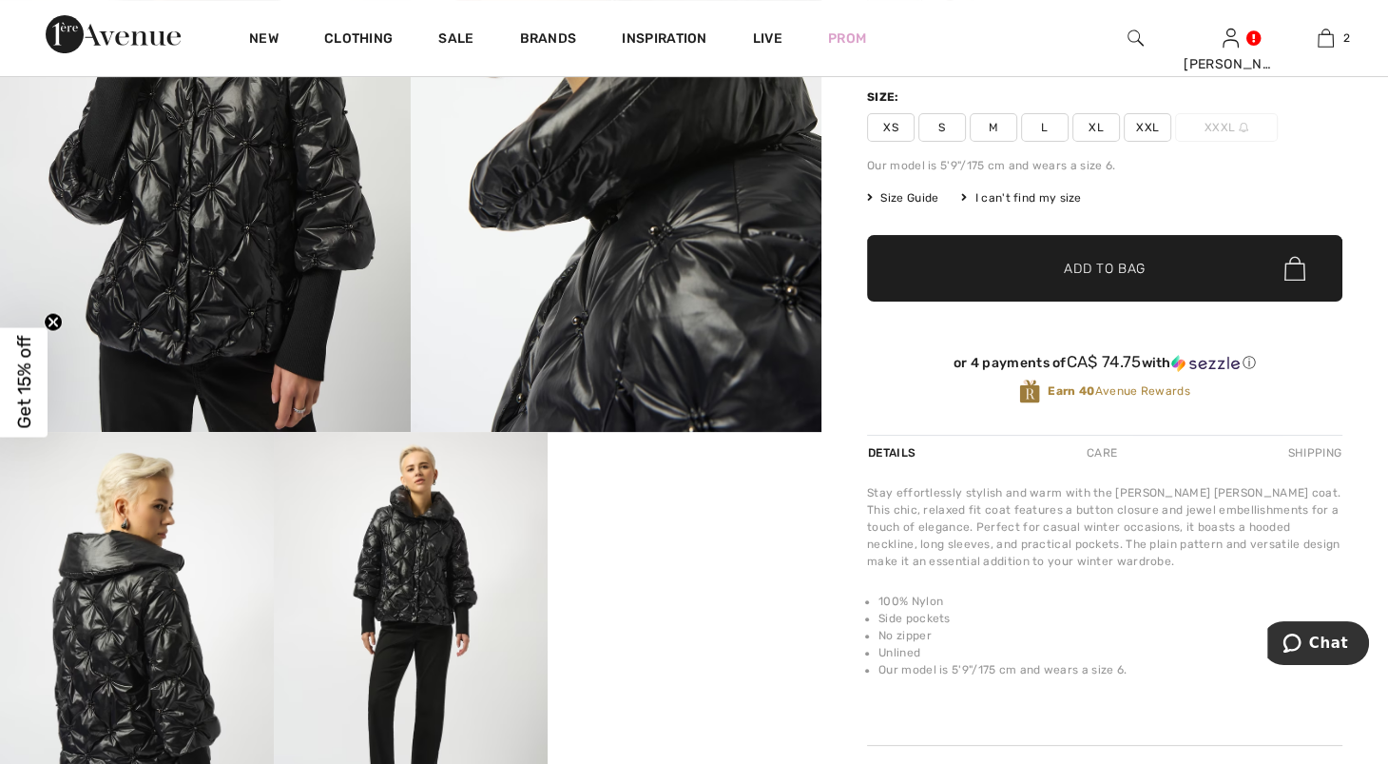
scroll to position [411, 0]
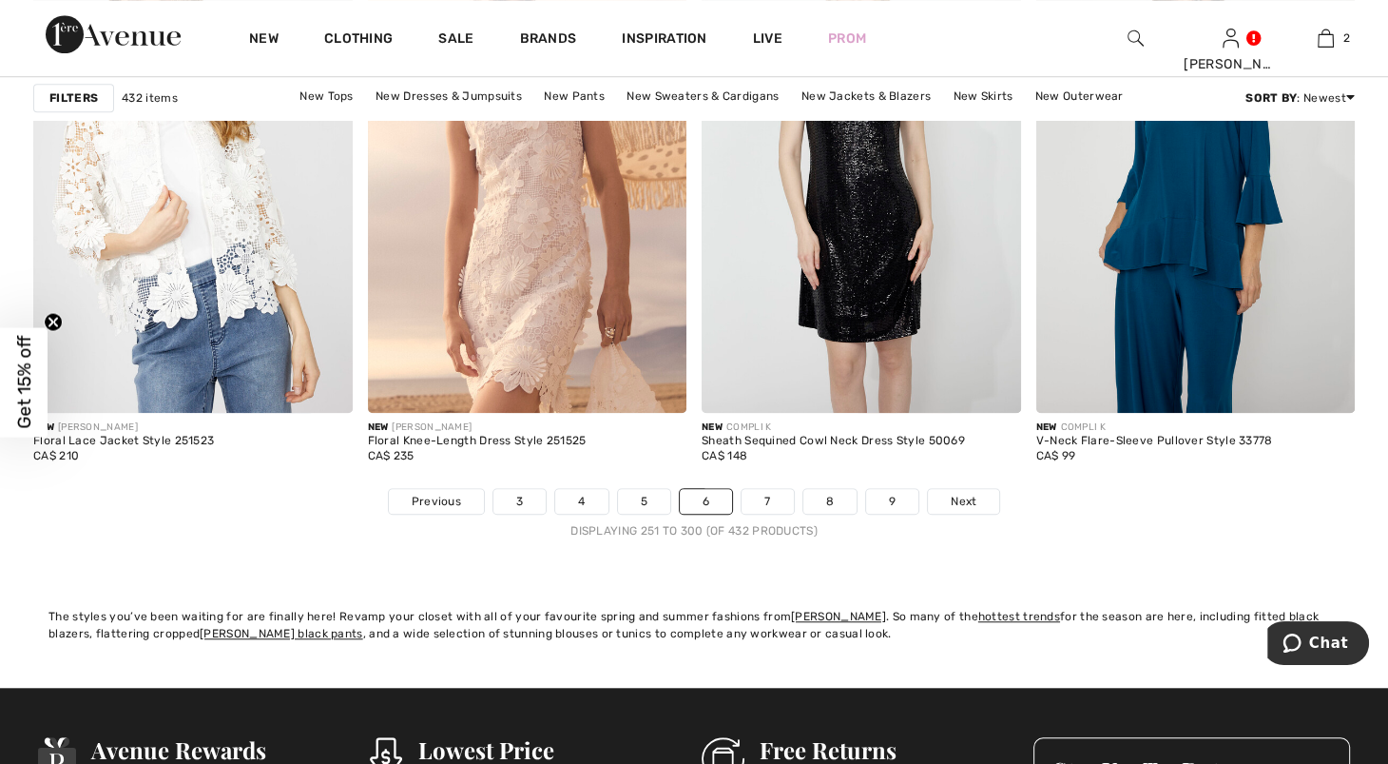
scroll to position [8560, 0]
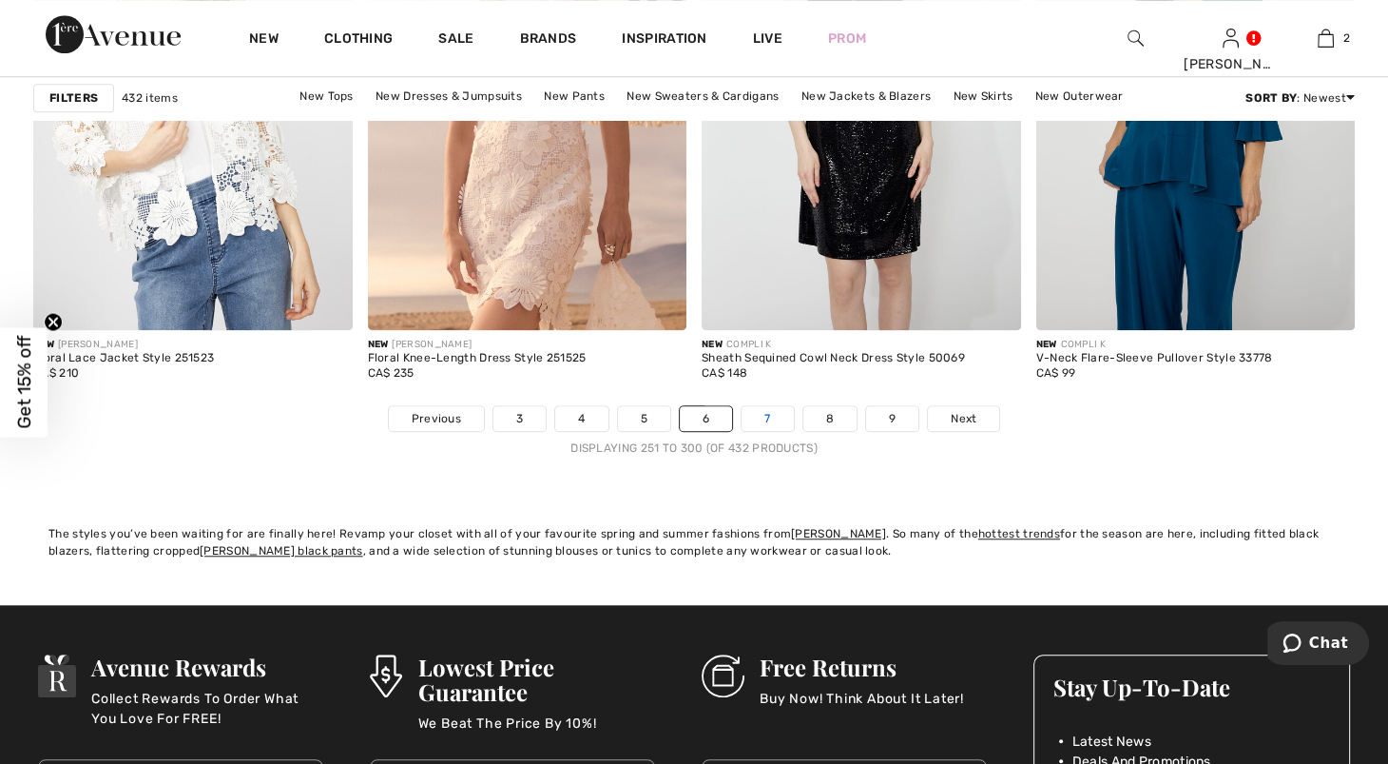
click at [775, 431] on link "7" at bounding box center [767, 418] width 51 height 25
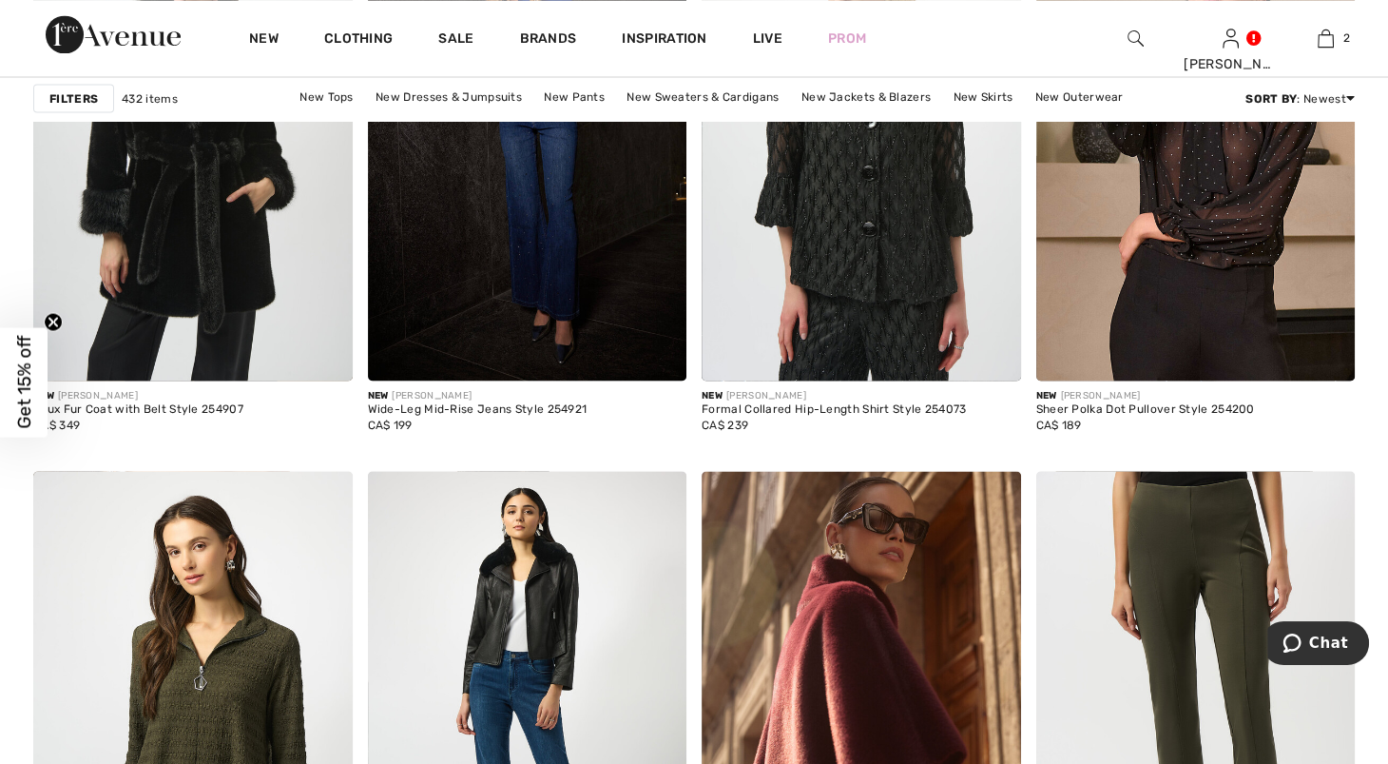
scroll to position [3372, 0]
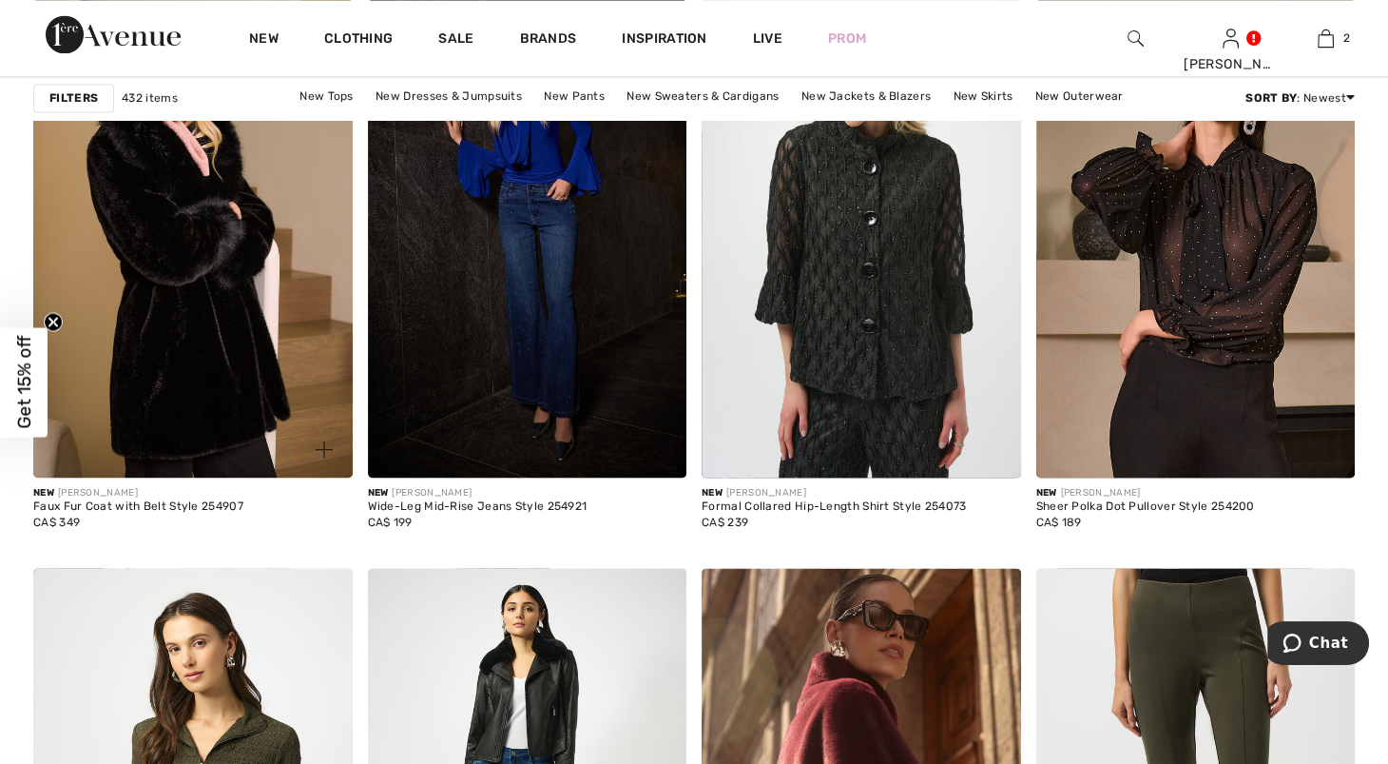
click at [109, 344] on img at bounding box center [193, 238] width 320 height 478
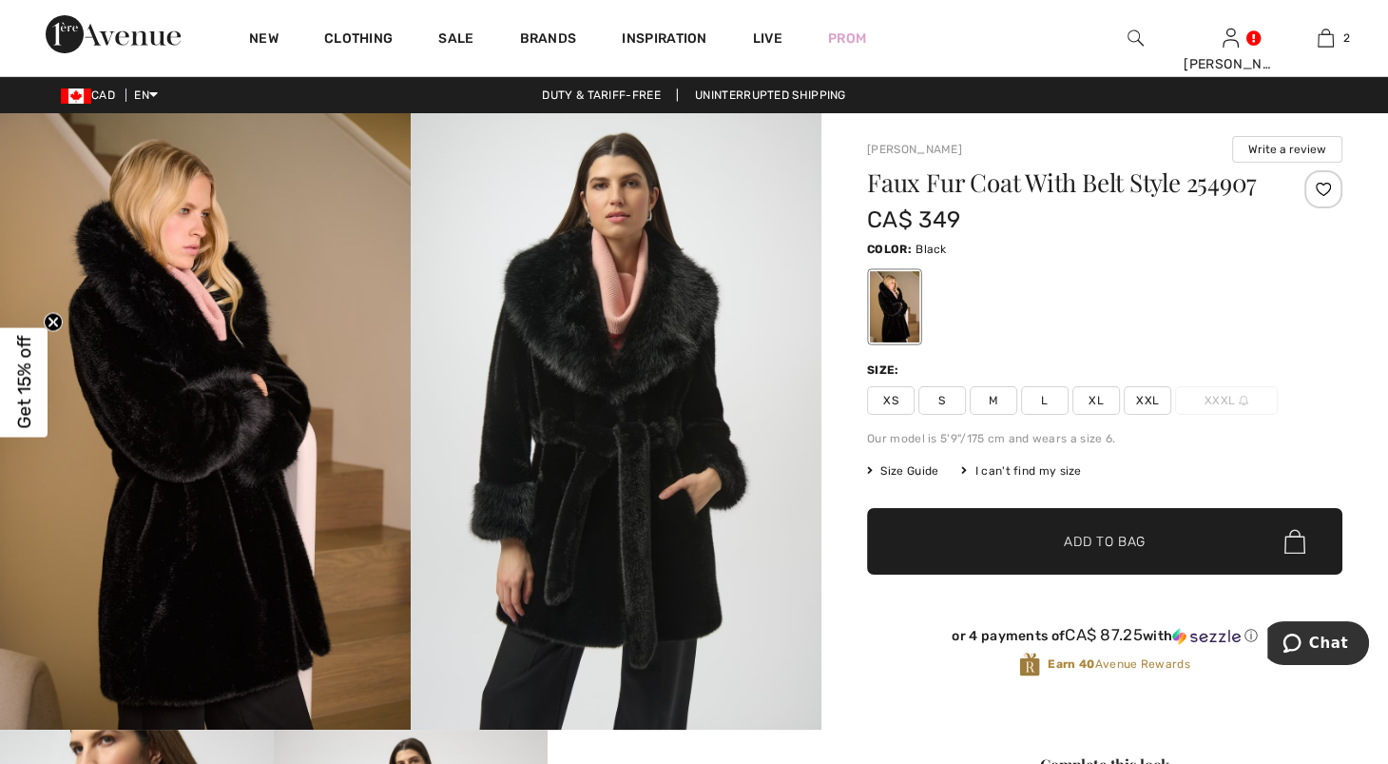
scroll to position [667, 0]
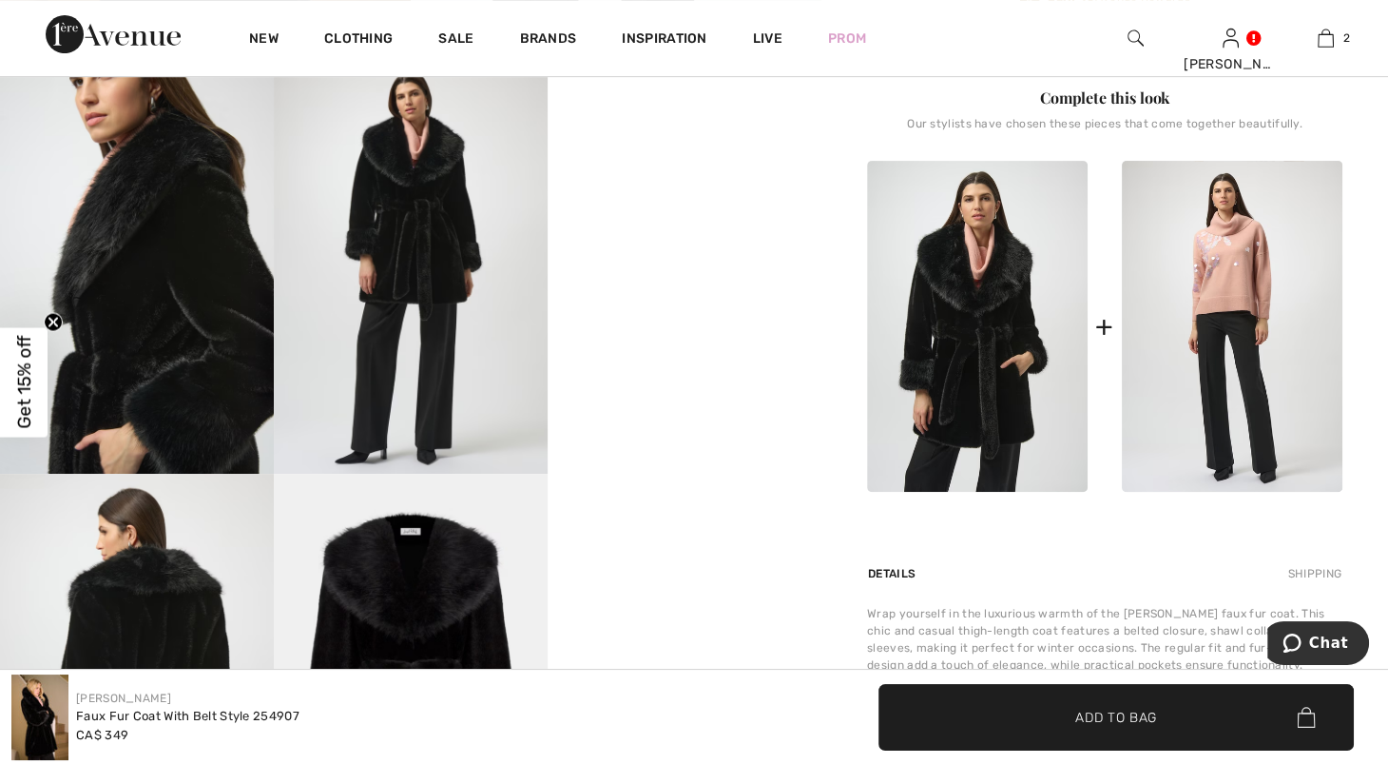
click at [679, 200] on video "Your browser does not support the video tag." at bounding box center [685, 131] width 274 height 137
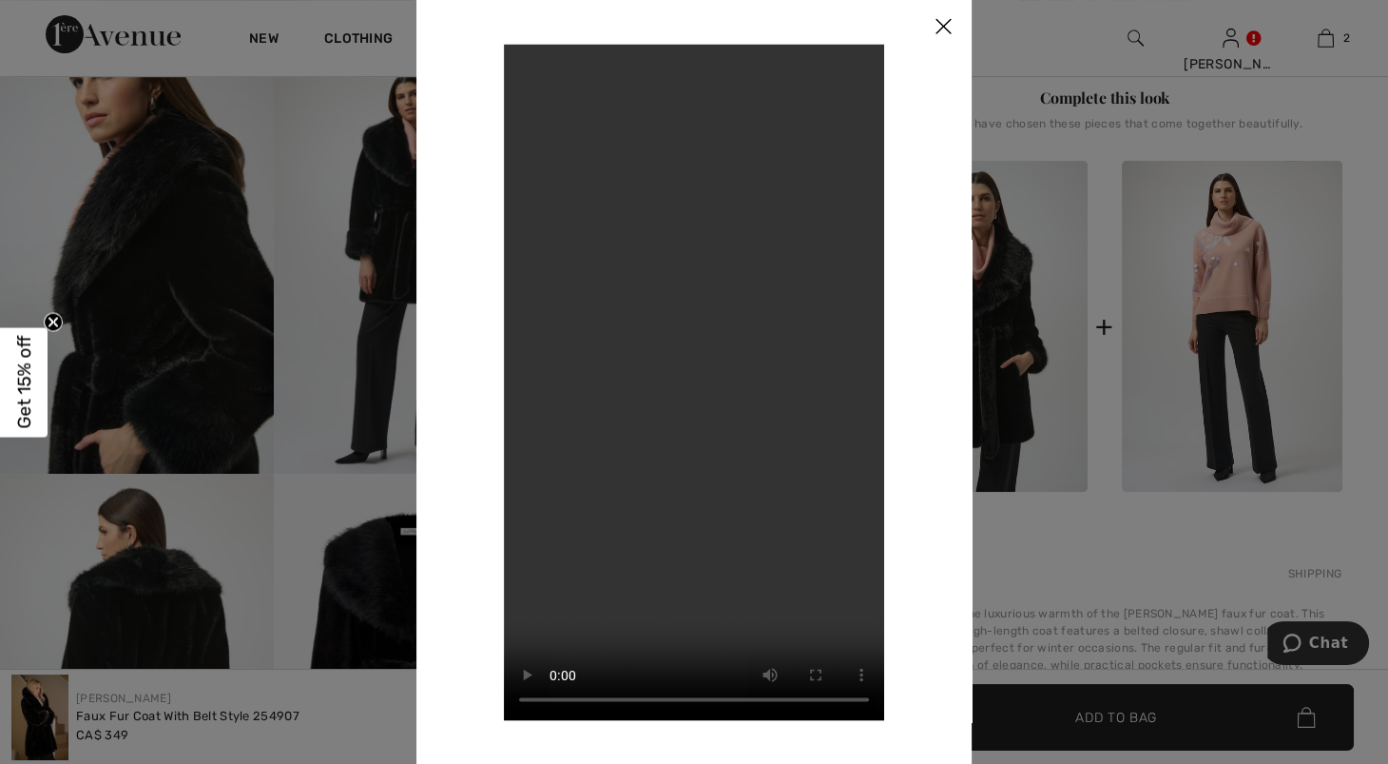
click at [946, 15] on img at bounding box center [943, 27] width 57 height 59
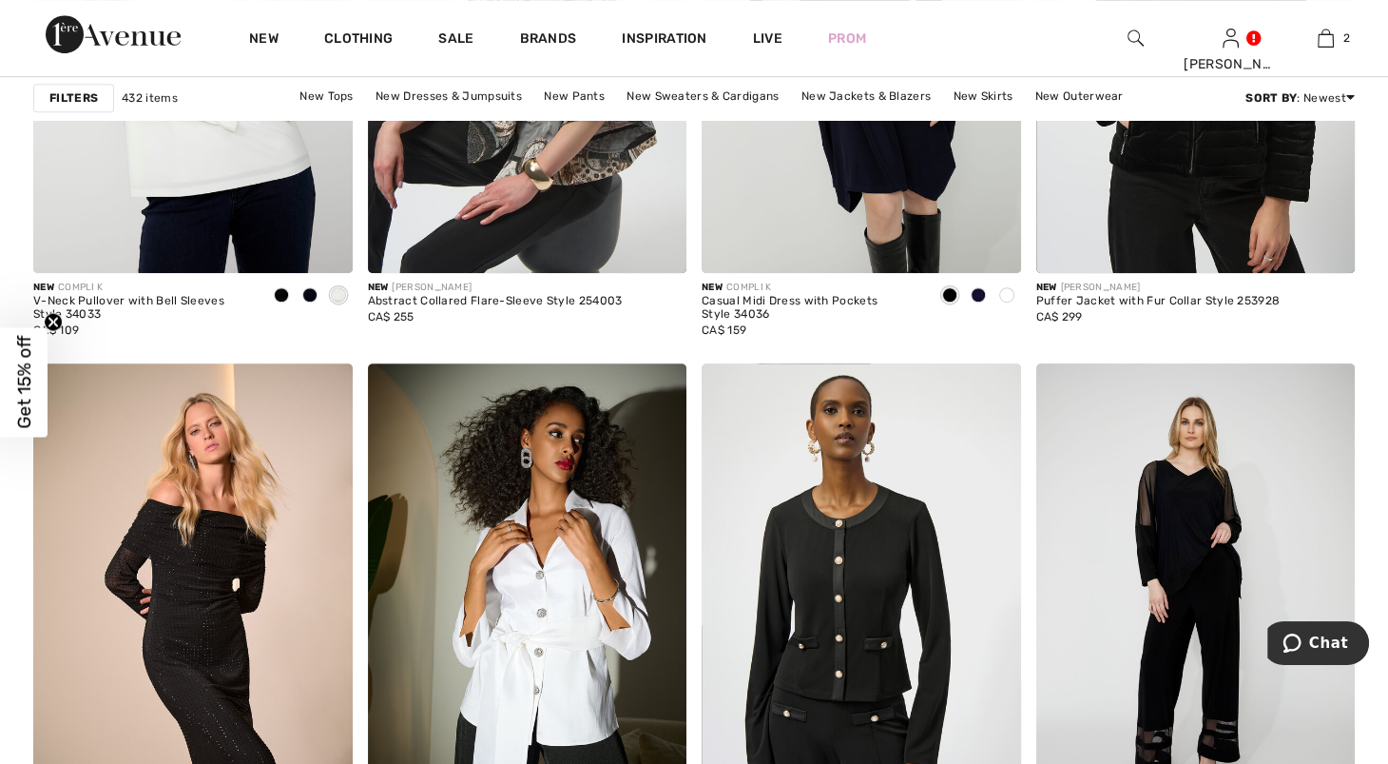
scroll to position [7673, 0]
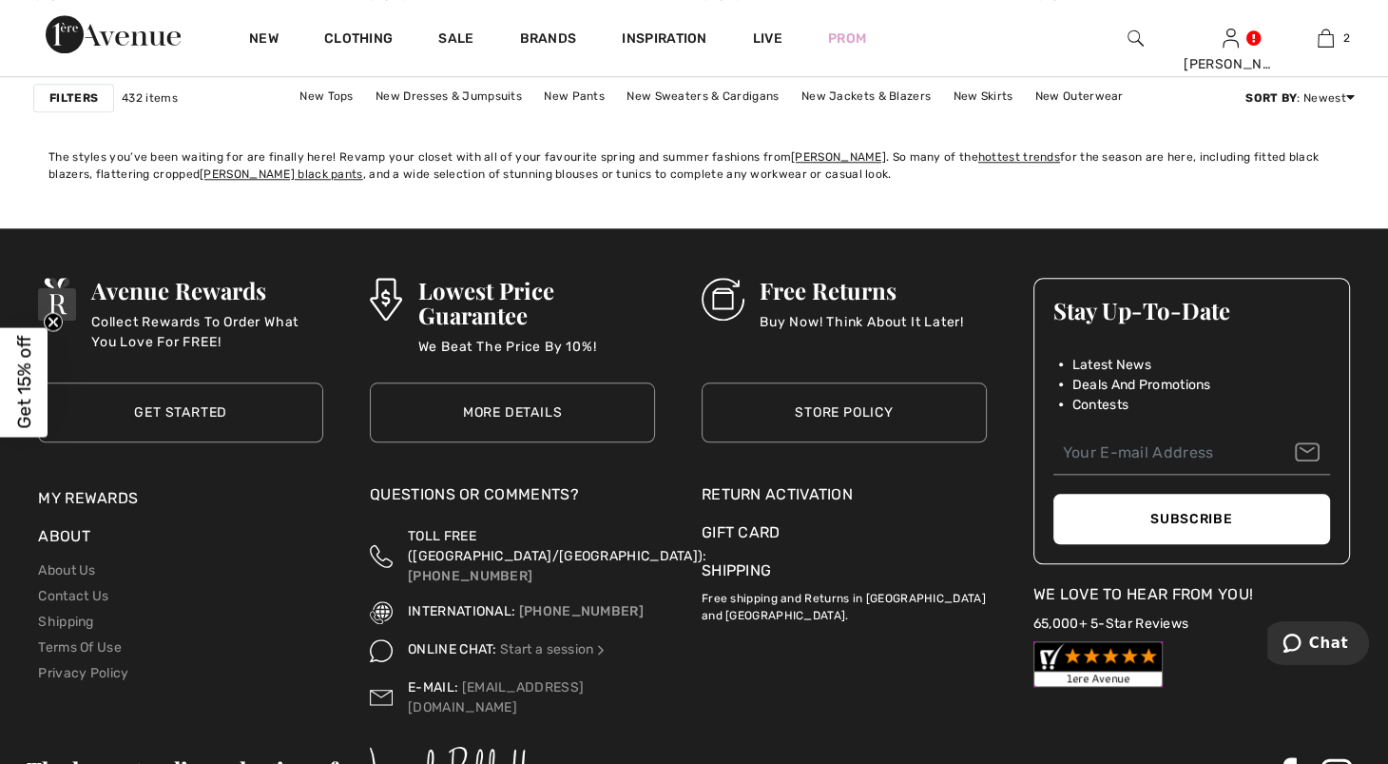
drag, startPoint x: 1409, startPoint y: 282, endPoint x: 93, endPoint y: 22, distance: 1341.6
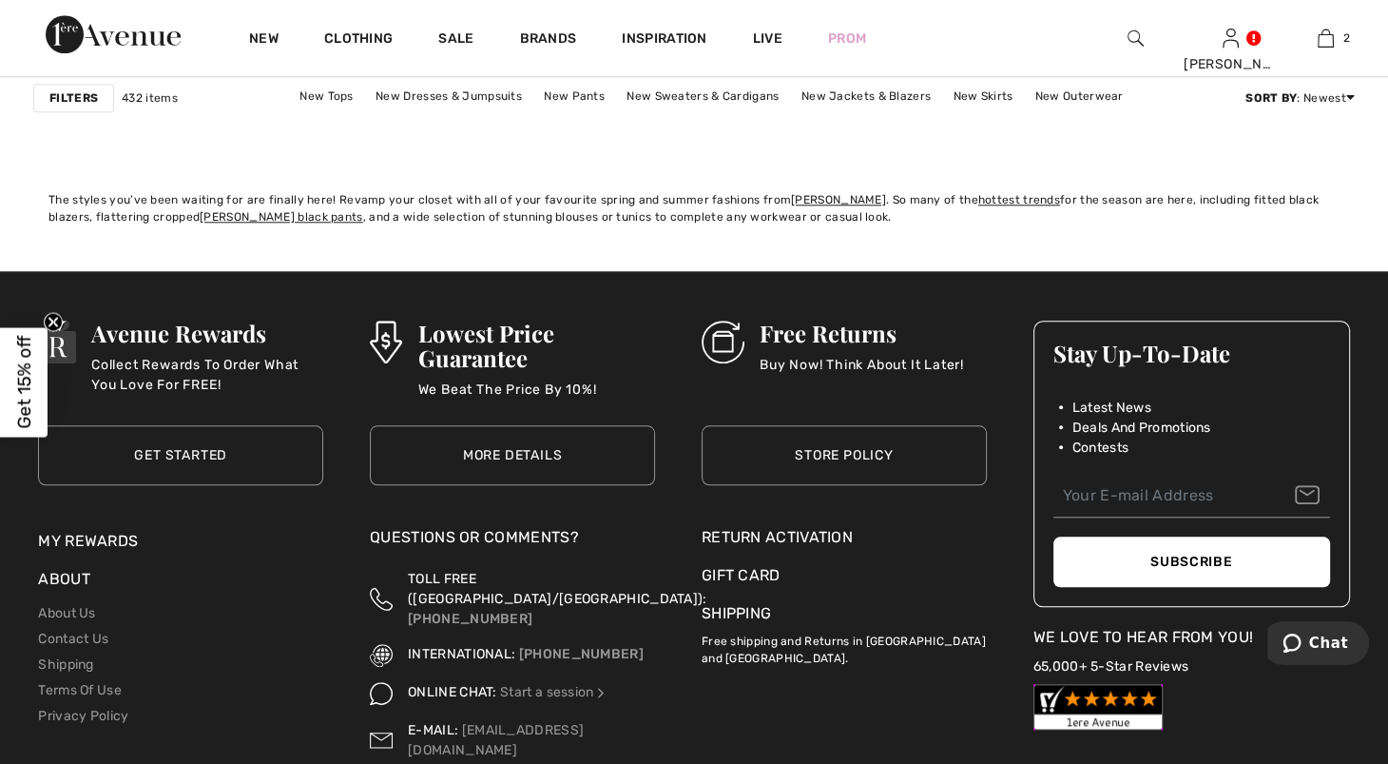
click at [857, 97] on link "8" at bounding box center [830, 84] width 53 height 25
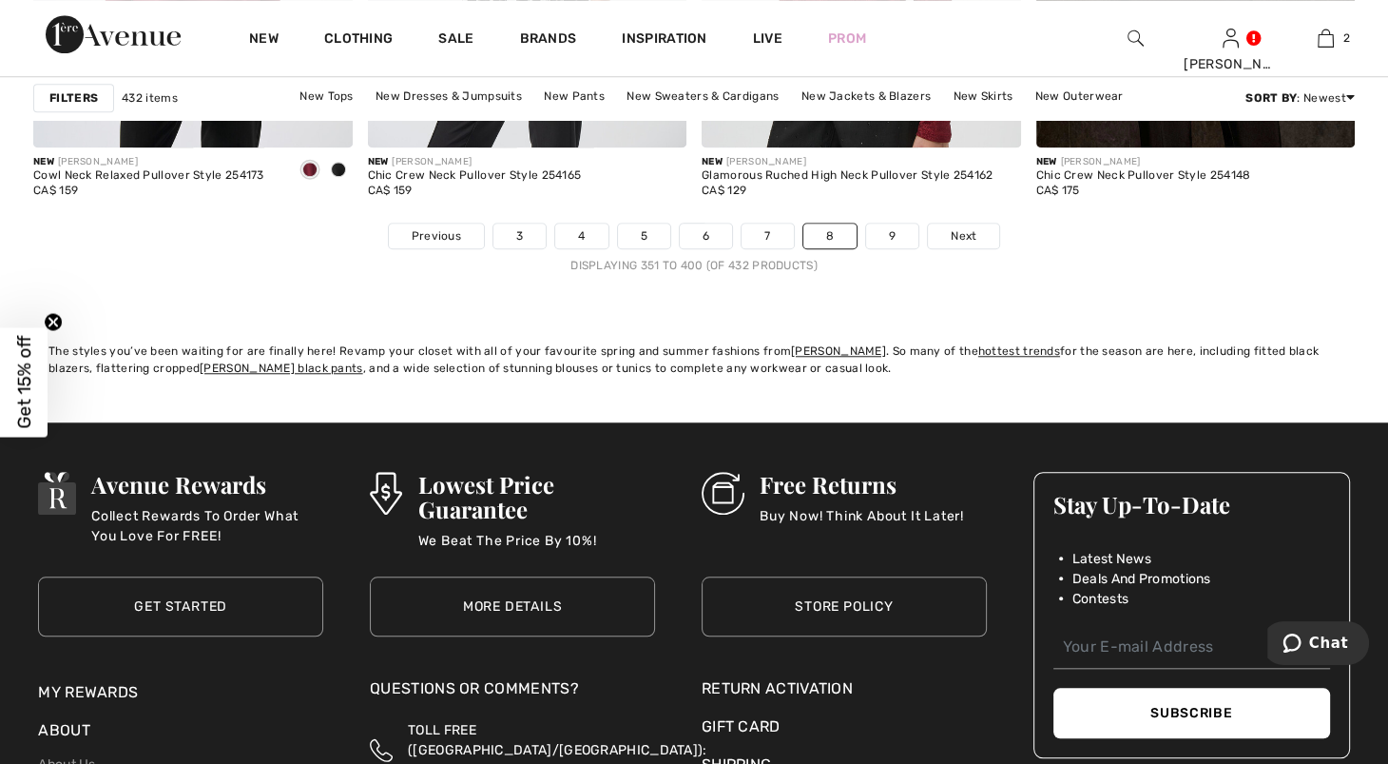
scroll to position [8895, 0]
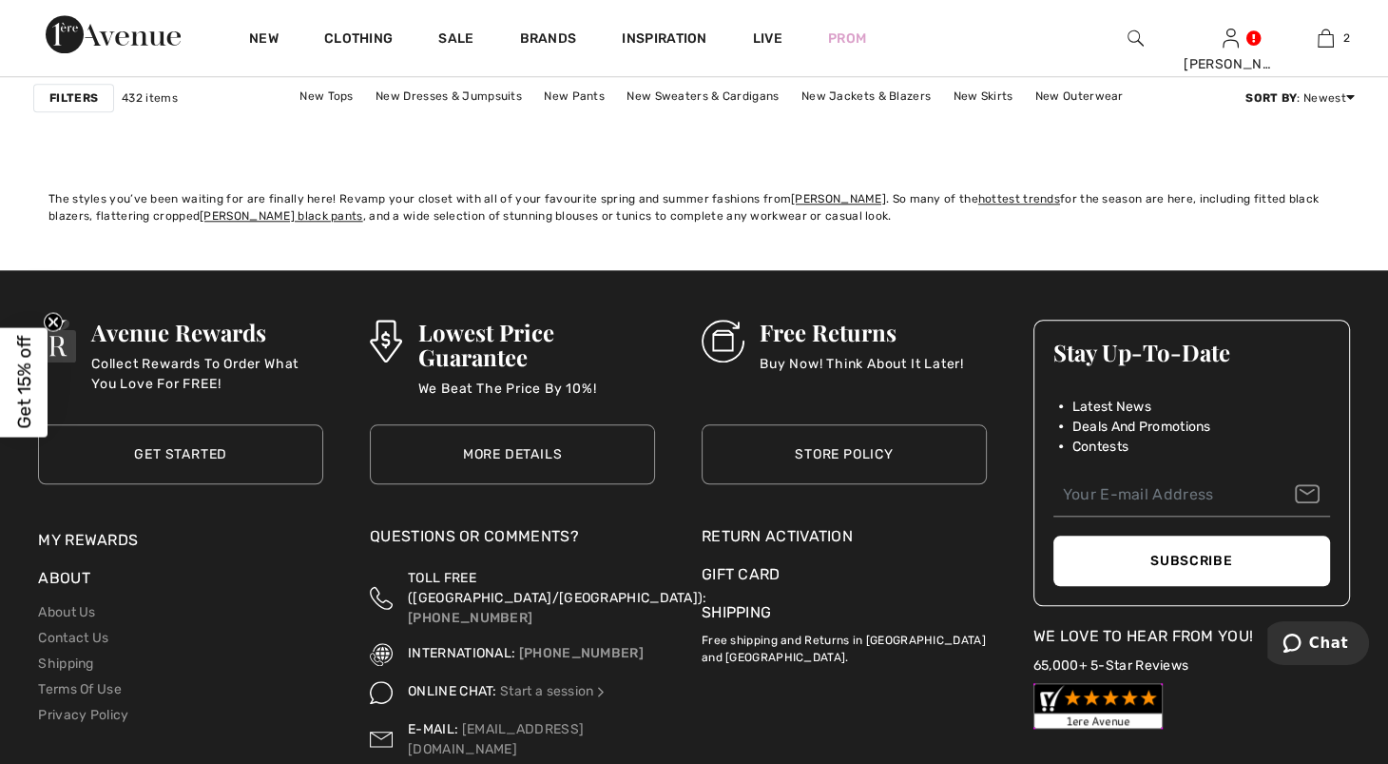
click at [919, 96] on link "9" at bounding box center [892, 83] width 52 height 25
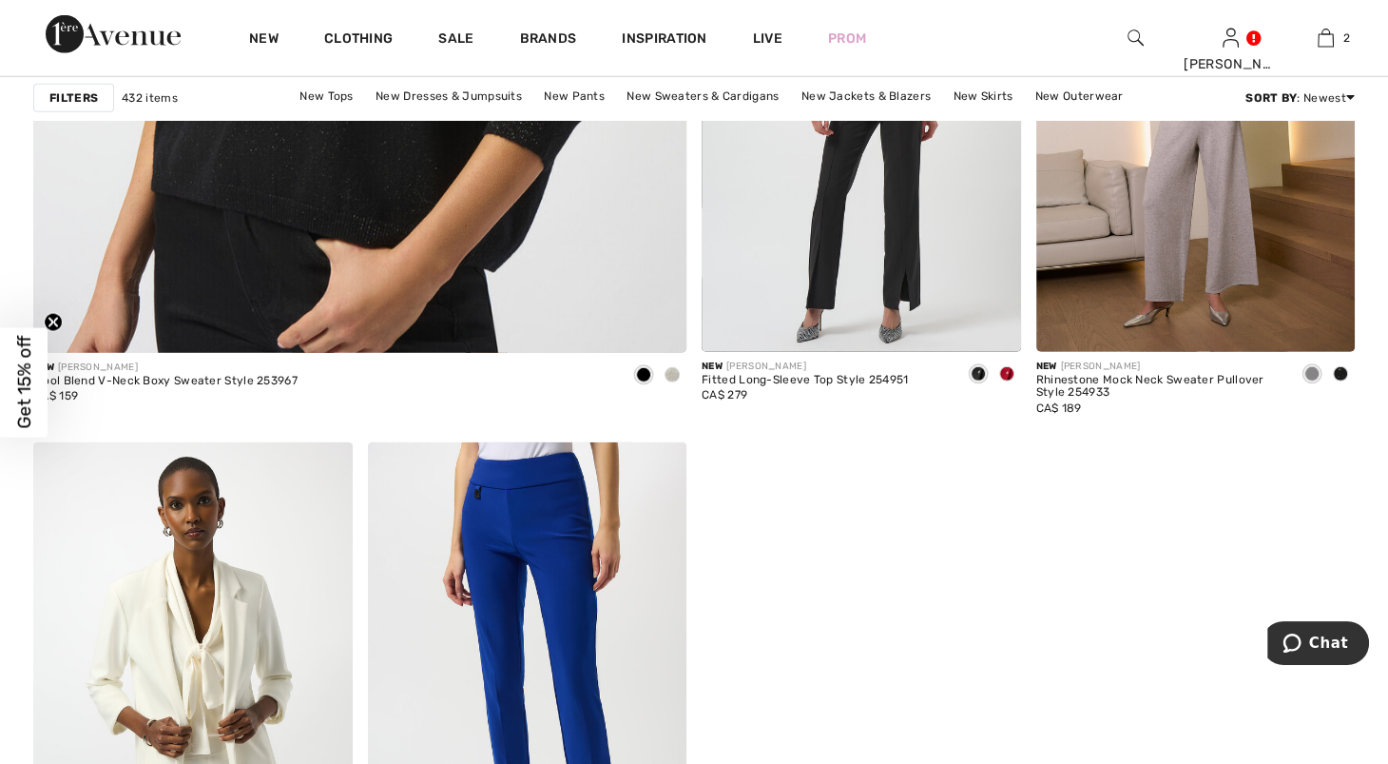
scroll to position [5215, 0]
